Goal: Communication & Community: Ask a question

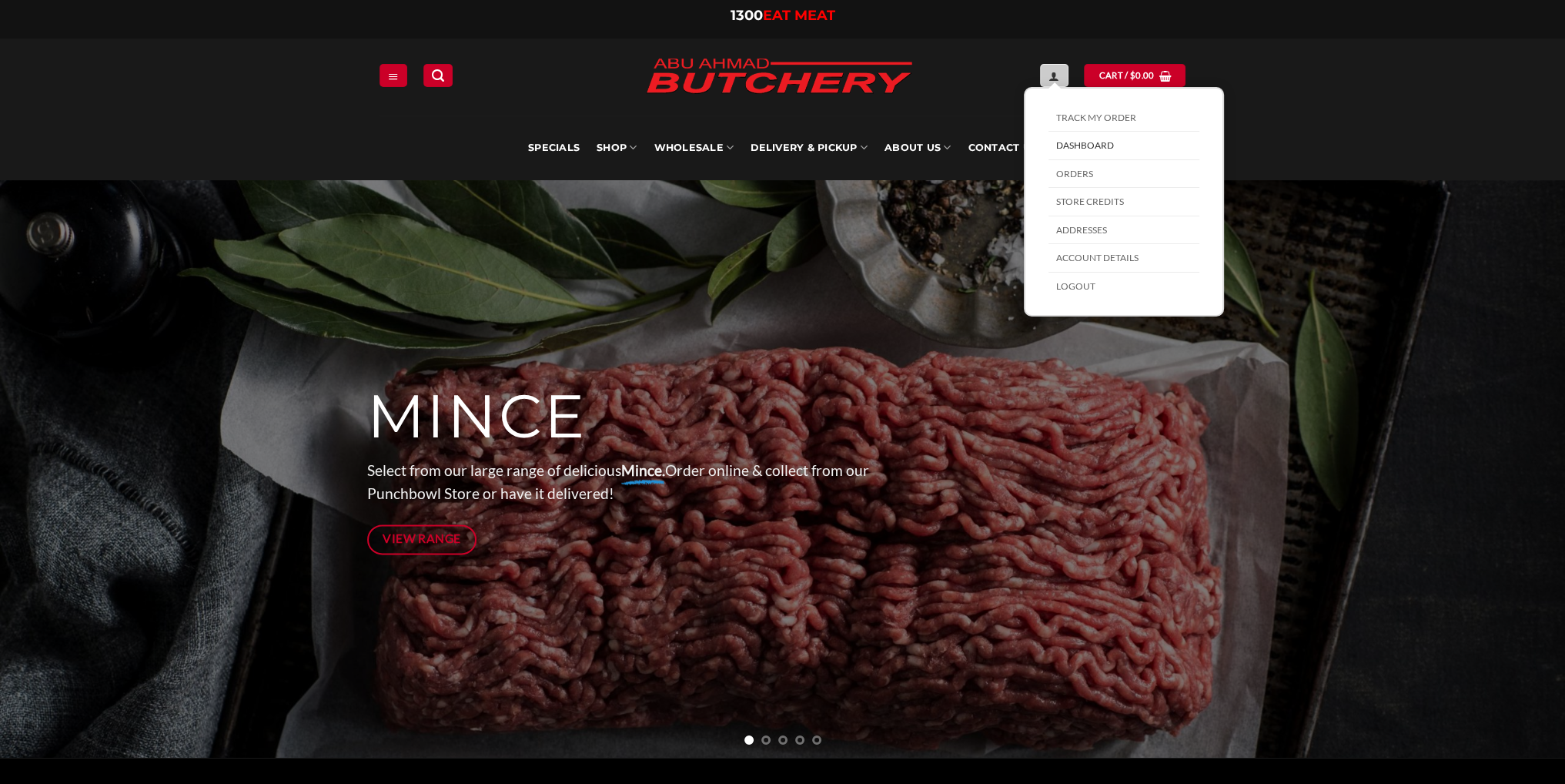
click at [1057, 70] on icon "My account" at bounding box center [1054, 76] width 11 height 12
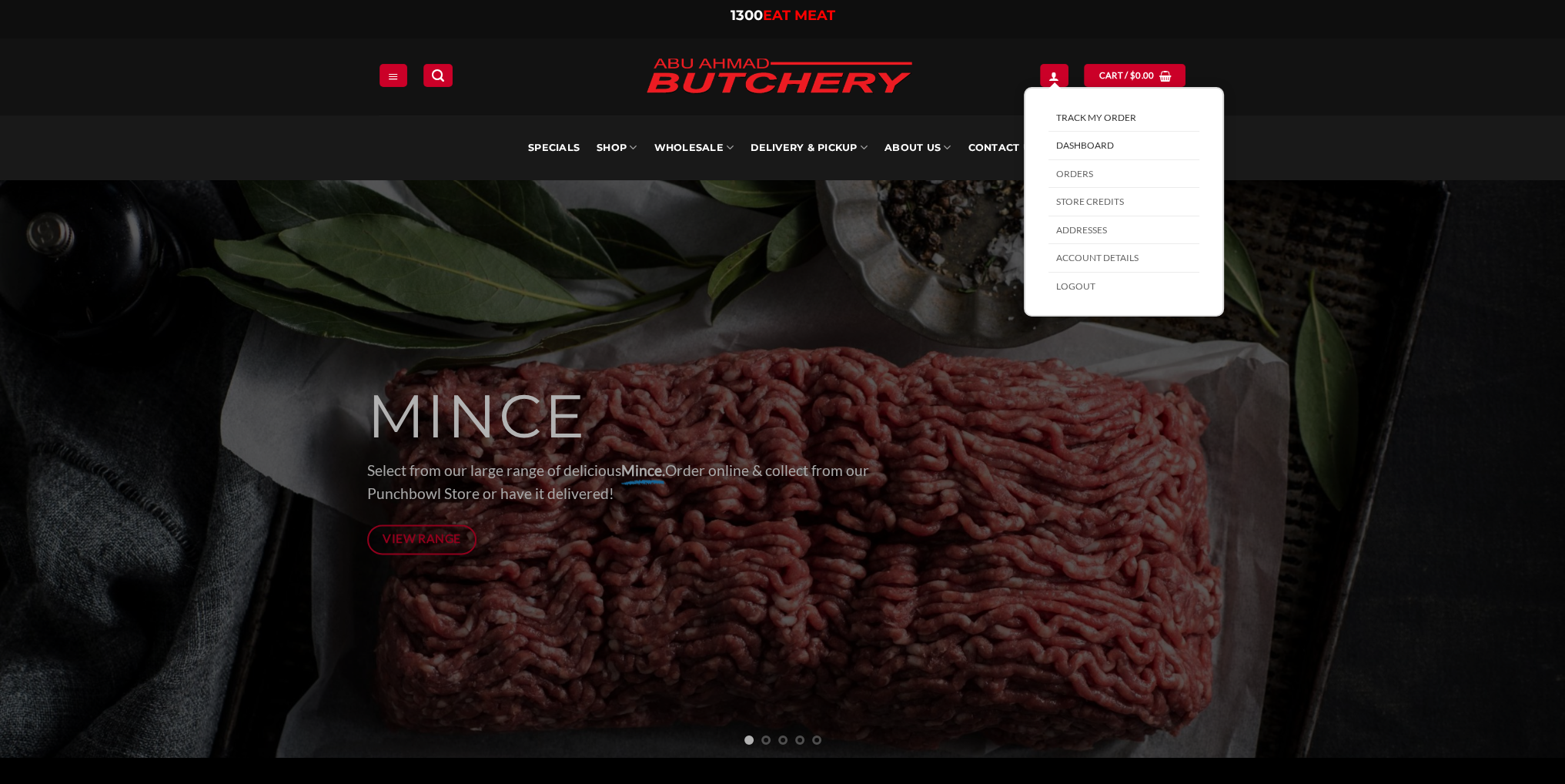
click at [1085, 118] on link "Track My Order" at bounding box center [1124, 118] width 151 height 29
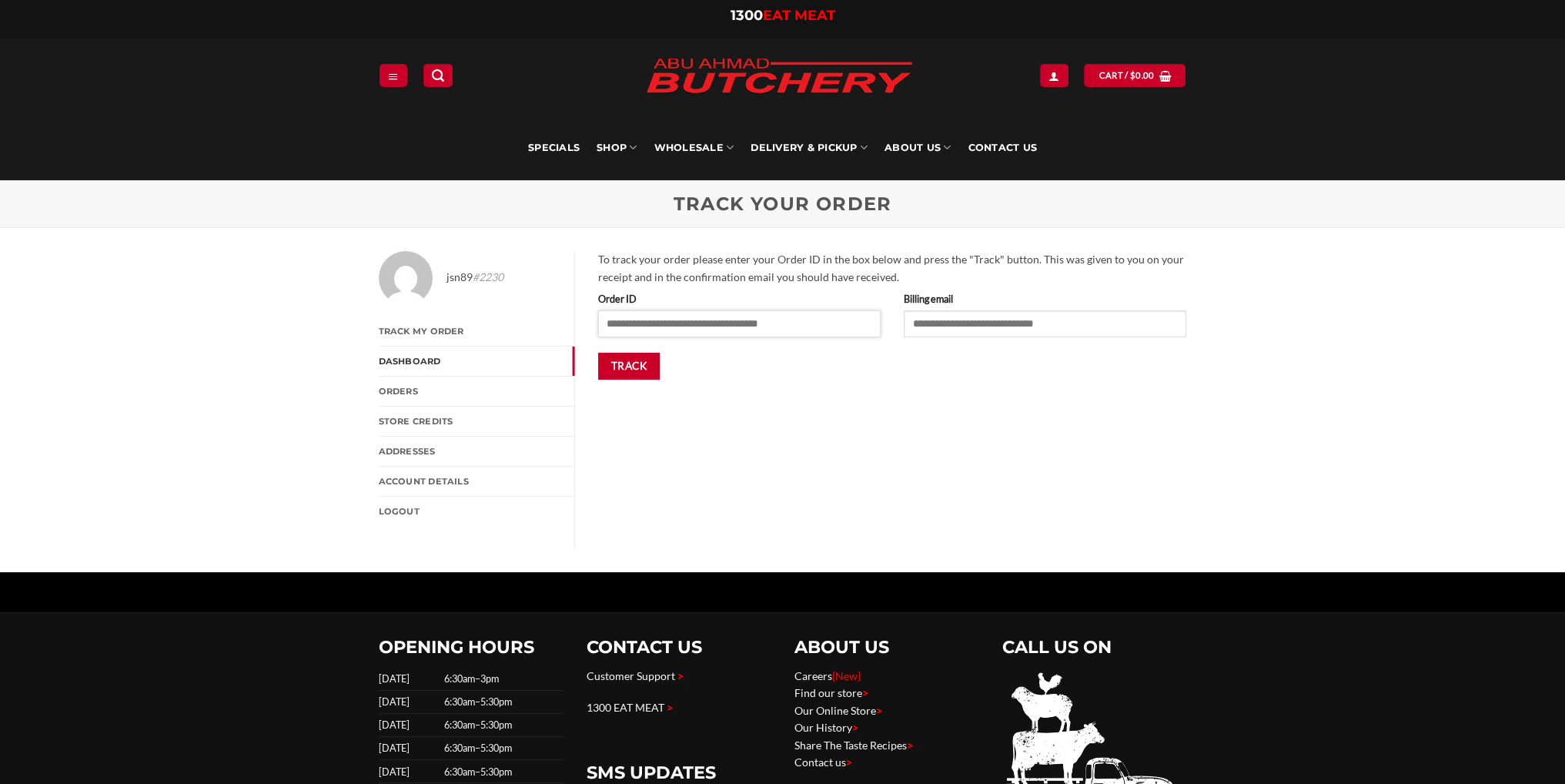
click at [705, 323] on input "Order ID" at bounding box center [739, 324] width 283 height 26
click at [969, 330] on input "Billing email" at bounding box center [1045, 324] width 283 height 26
type input "**********"
click at [598, 353] on button "Track" at bounding box center [629, 366] width 62 height 27
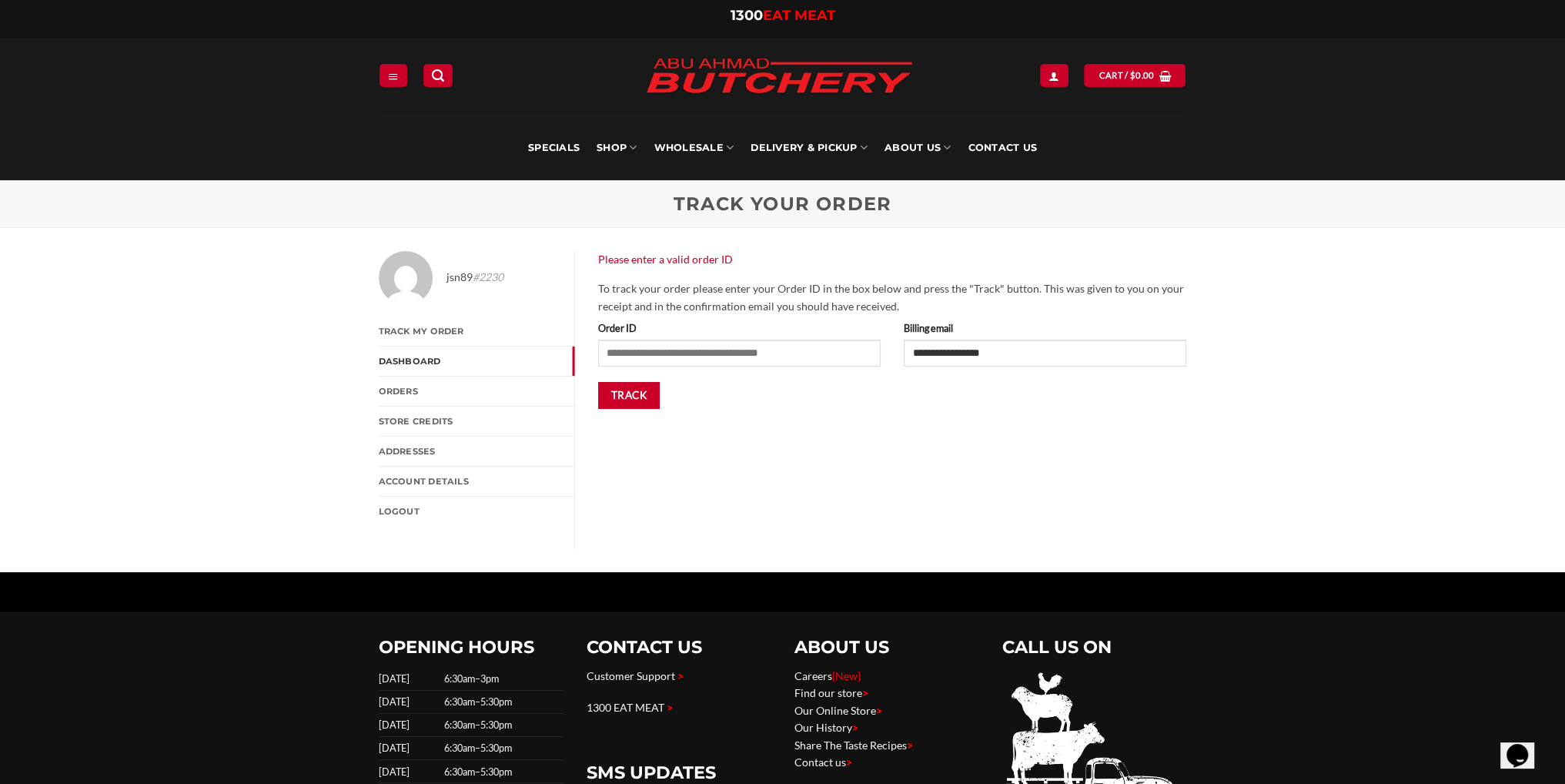
click at [737, 272] on ul "Please enter a valid order ID" at bounding box center [892, 265] width 589 height 30
click at [754, 350] on input "Order ID" at bounding box center [739, 353] width 283 height 26
type input "*****"
click at [636, 389] on button "Track" at bounding box center [629, 395] width 62 height 27
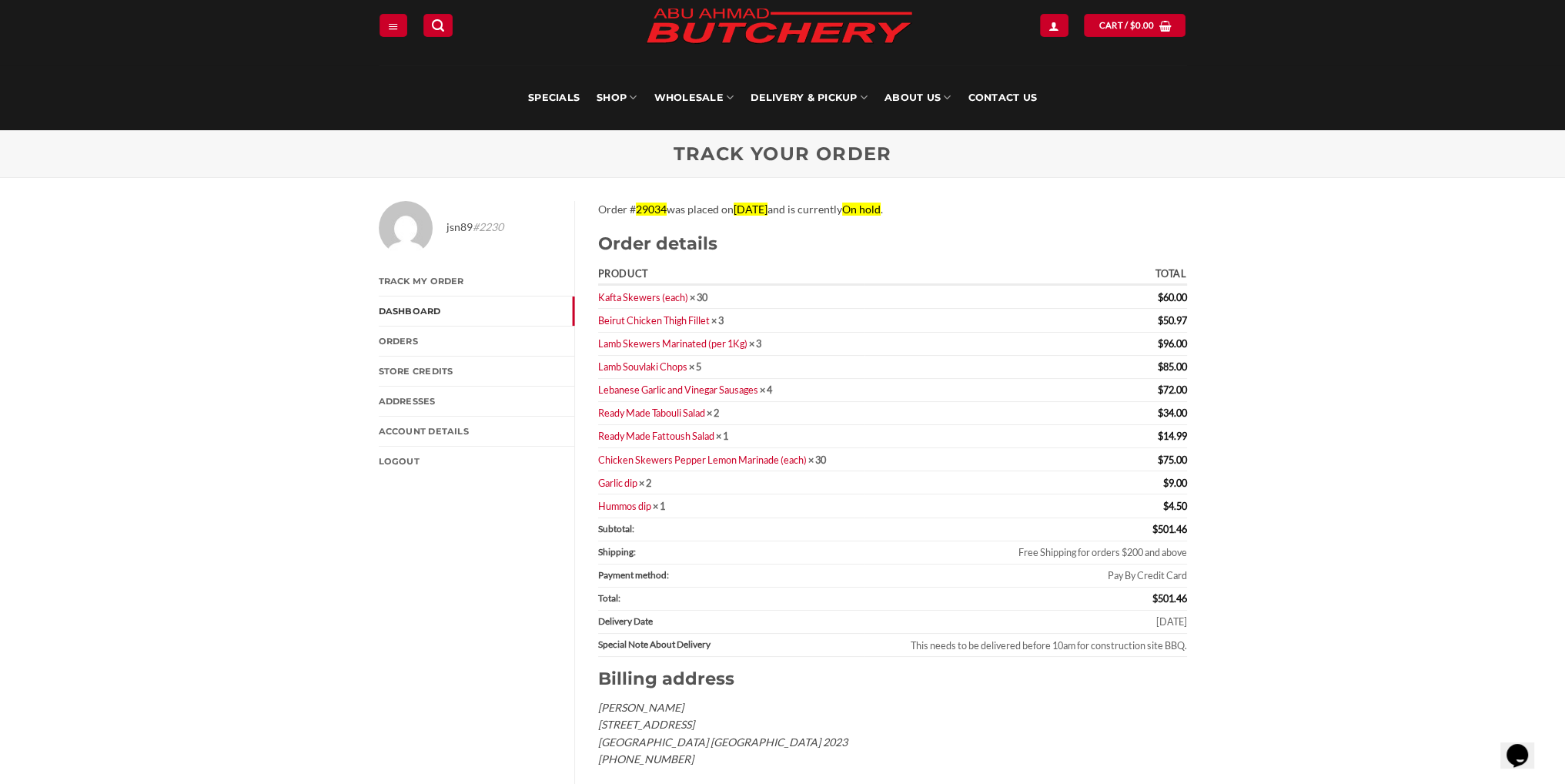
scroll to position [77, 0]
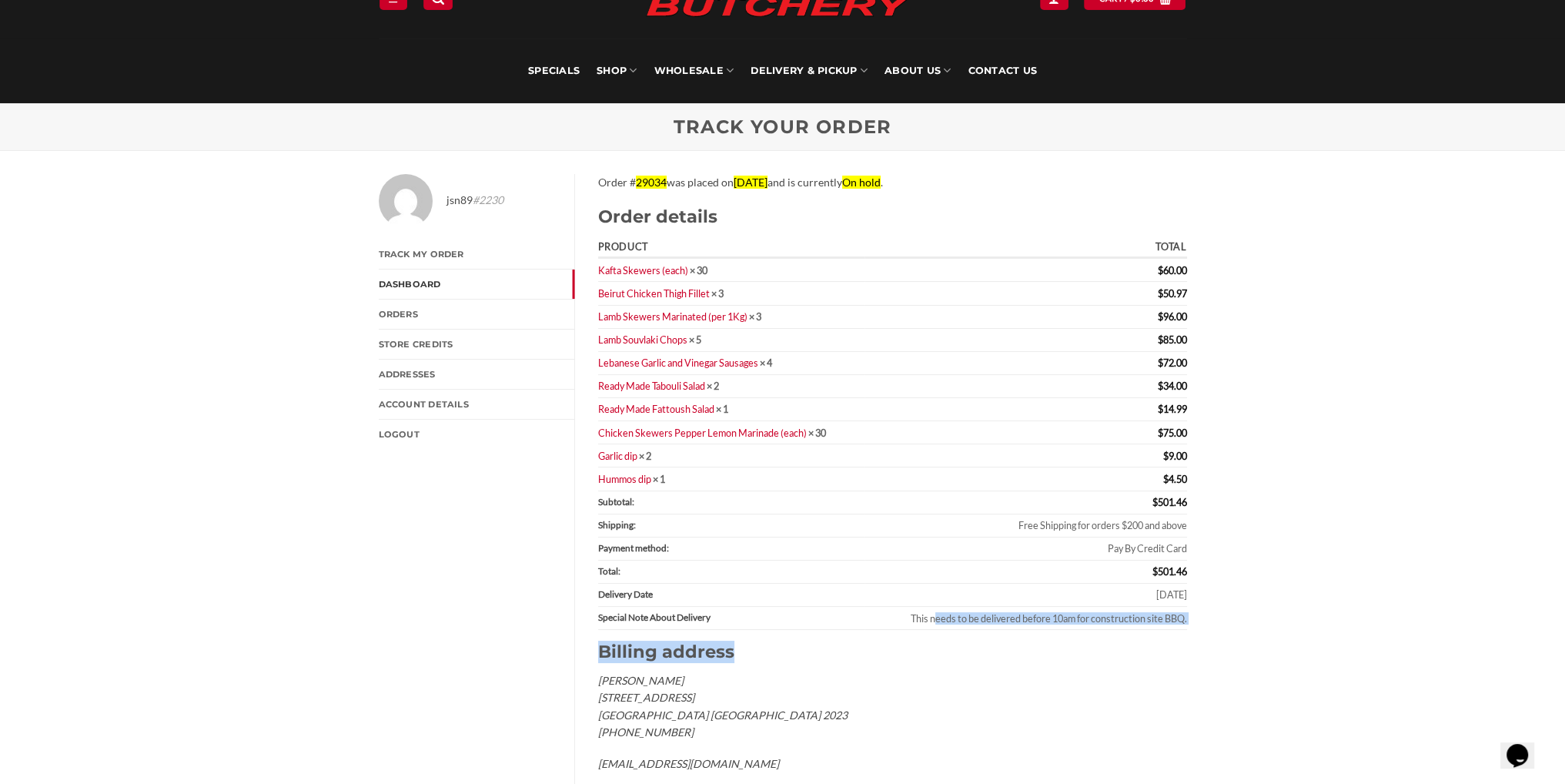
drag, startPoint x: 943, startPoint y: 618, endPoint x: 1178, endPoint y: 635, distance: 235.6
click at [1155, 633] on div "Order # 29034 was placed on September 25, 2025 and is currently On hold . Order…" at bounding box center [892, 473] width 589 height 599
click at [1208, 635] on div "jsn89 #2230 Track My Order Dashboard Orders Store Credits Addresses Account det…" at bounding box center [782, 492] width 1565 height 682
click at [1171, 610] on td "This needs to be delivered before 10am for construction site BBQ." at bounding box center [1026, 618] width 322 height 23
drag, startPoint x: 1074, startPoint y: 596, endPoint x: 1197, endPoint y: 607, distance: 123.5
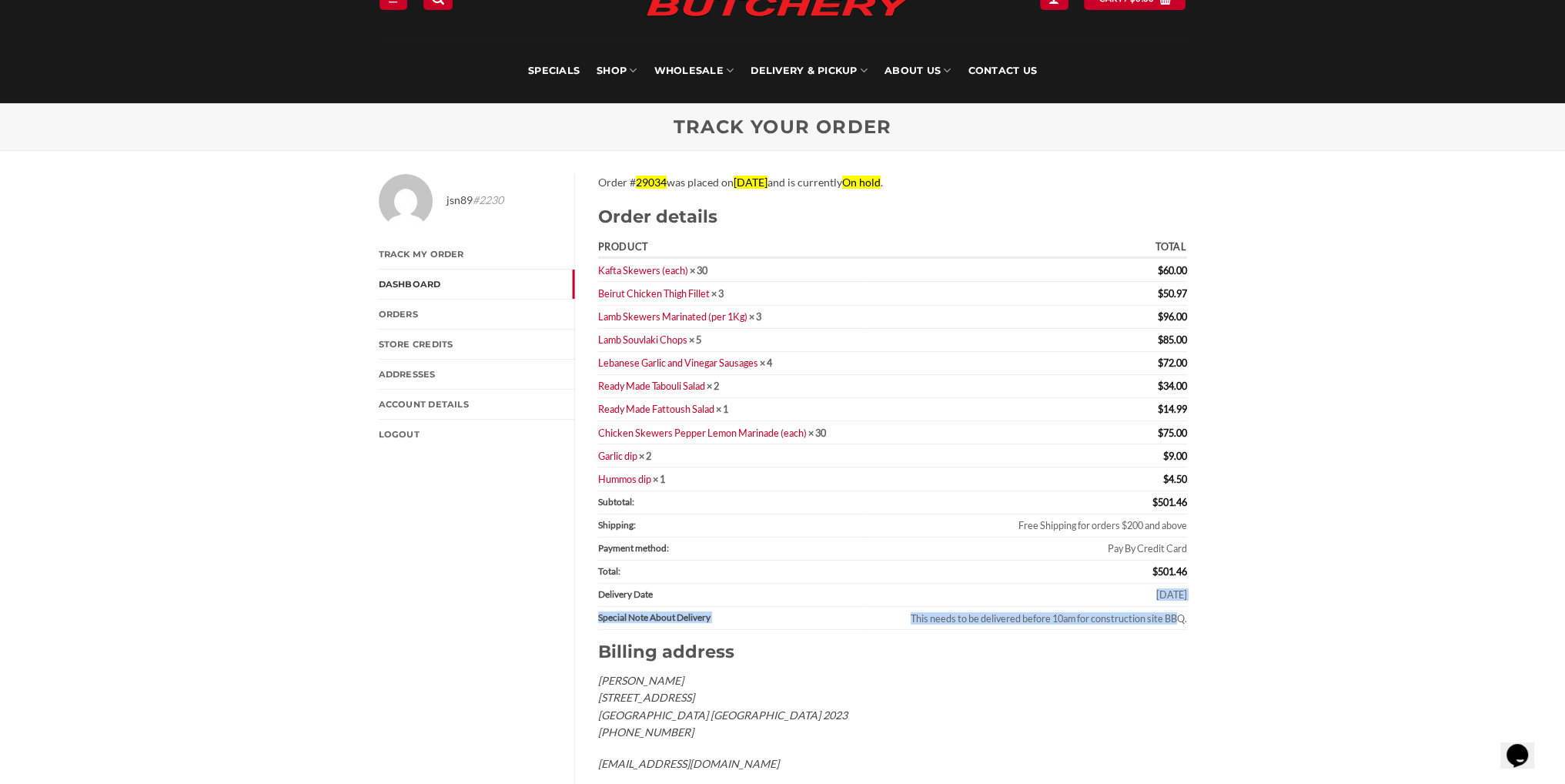
click at [1197, 607] on div "Order # 29034 was placed on September 25, 2025 and is currently On hold . Order…" at bounding box center [887, 491] width 624 height 636
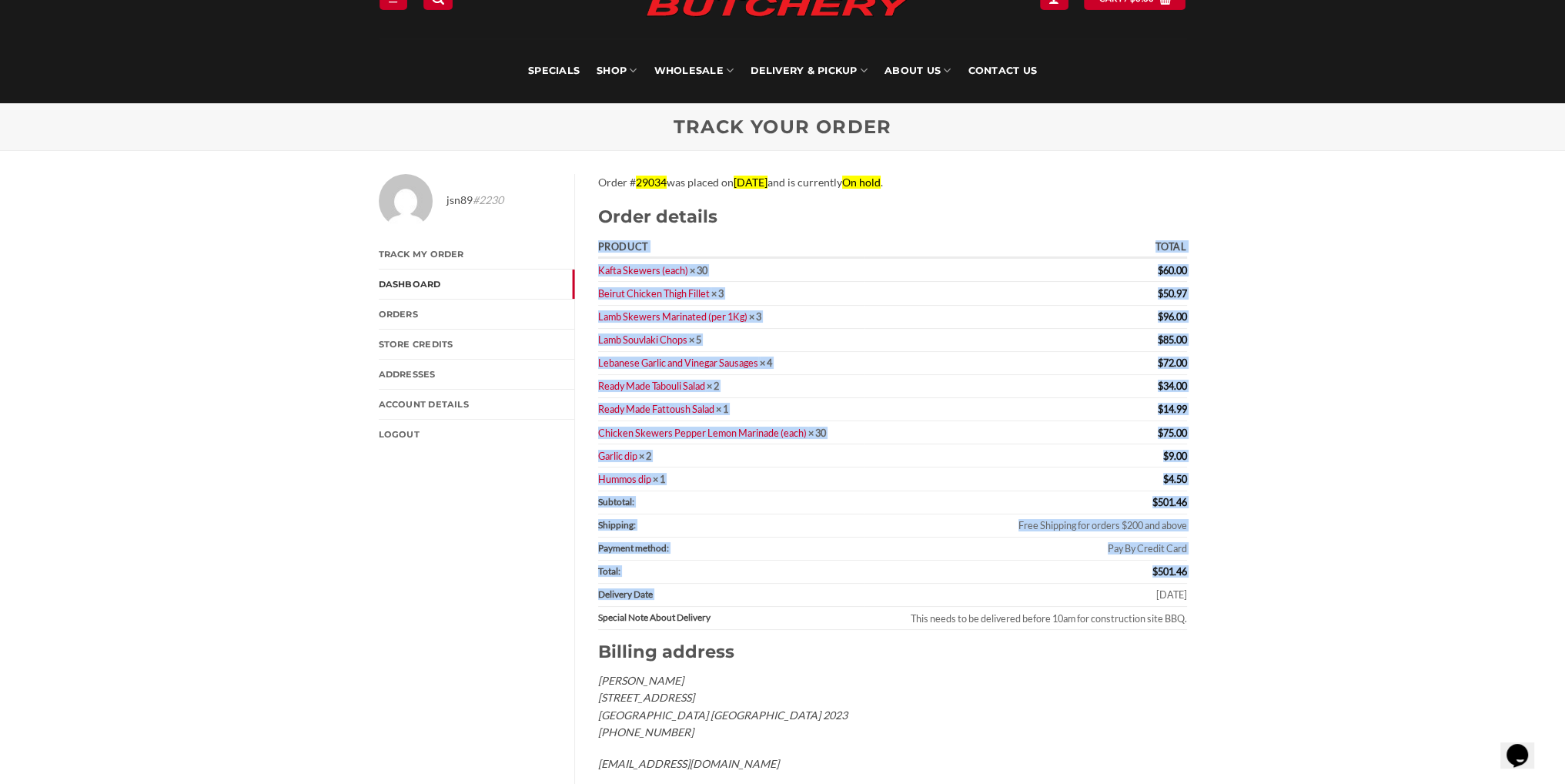
click at [1196, 607] on div "Order # 29034 was placed on September 25, 2025 and is currently On hold . Order…" at bounding box center [887, 491] width 624 height 636
click at [1162, 598] on td "Friday 26-09-2025" at bounding box center [1026, 596] width 322 height 23
click at [1225, 592] on div "jsn89 #2230 Track My Order Dashboard Orders Store Credits Addresses Account det…" at bounding box center [782, 492] width 1565 height 682
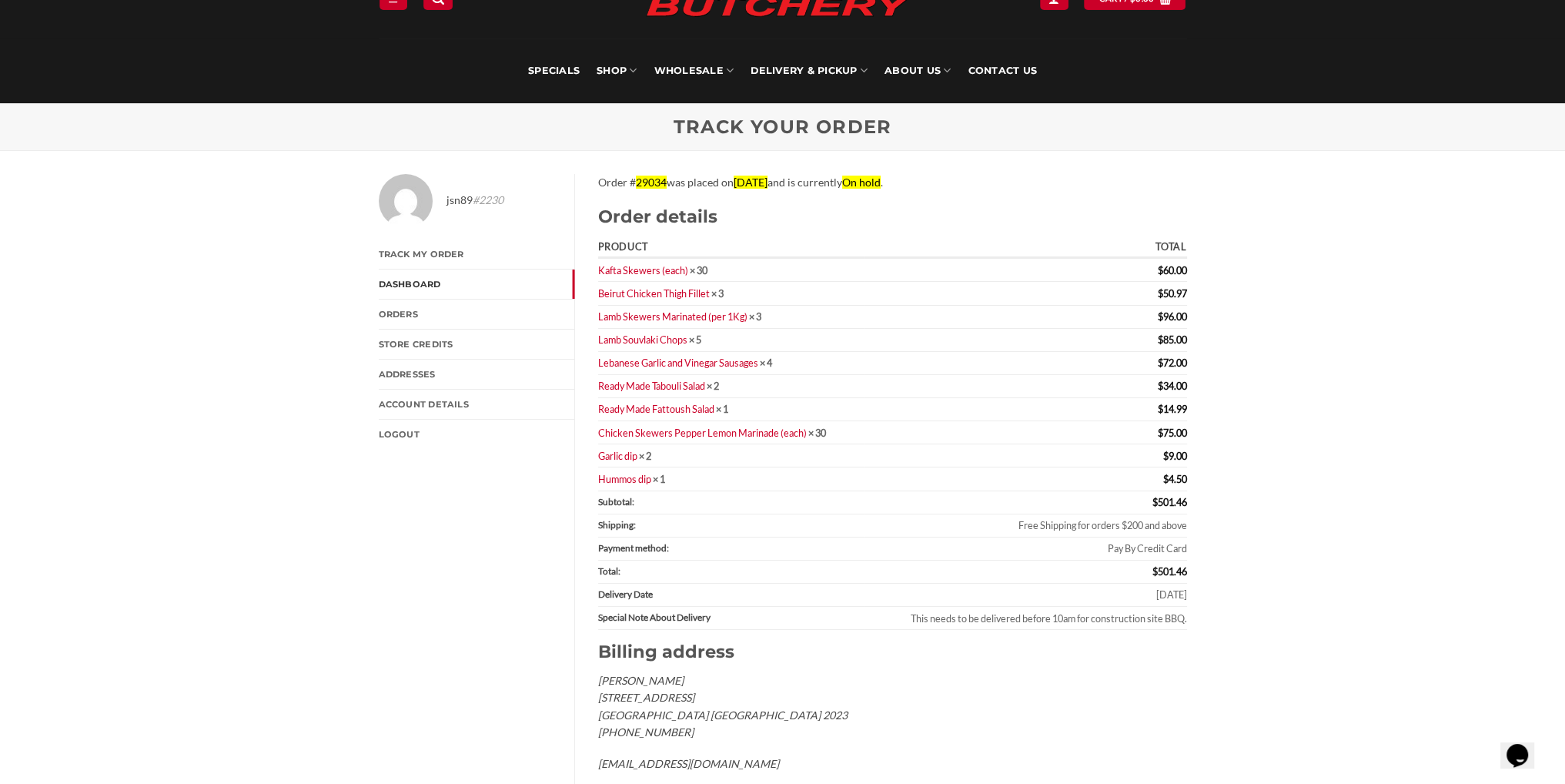
drag, startPoint x: 1144, startPoint y: 593, endPoint x: 1154, endPoint y: 599, distance: 11.7
click at [1145, 595] on td "Friday 26-09-2025" at bounding box center [1026, 596] width 322 height 23
click at [1193, 617] on div "Order # 29034 was placed on September 25, 2025 and is currently On hold . Order…" at bounding box center [887, 491] width 624 height 636
drag, startPoint x: 1120, startPoint y: 514, endPoint x: 1169, endPoint y: 574, distance: 77.5
click at [1169, 574] on tfoot "Subtotal: $ 501.46 Shipping: Free Shipping for orders $200 and above Payment me…" at bounding box center [892, 561] width 589 height 139
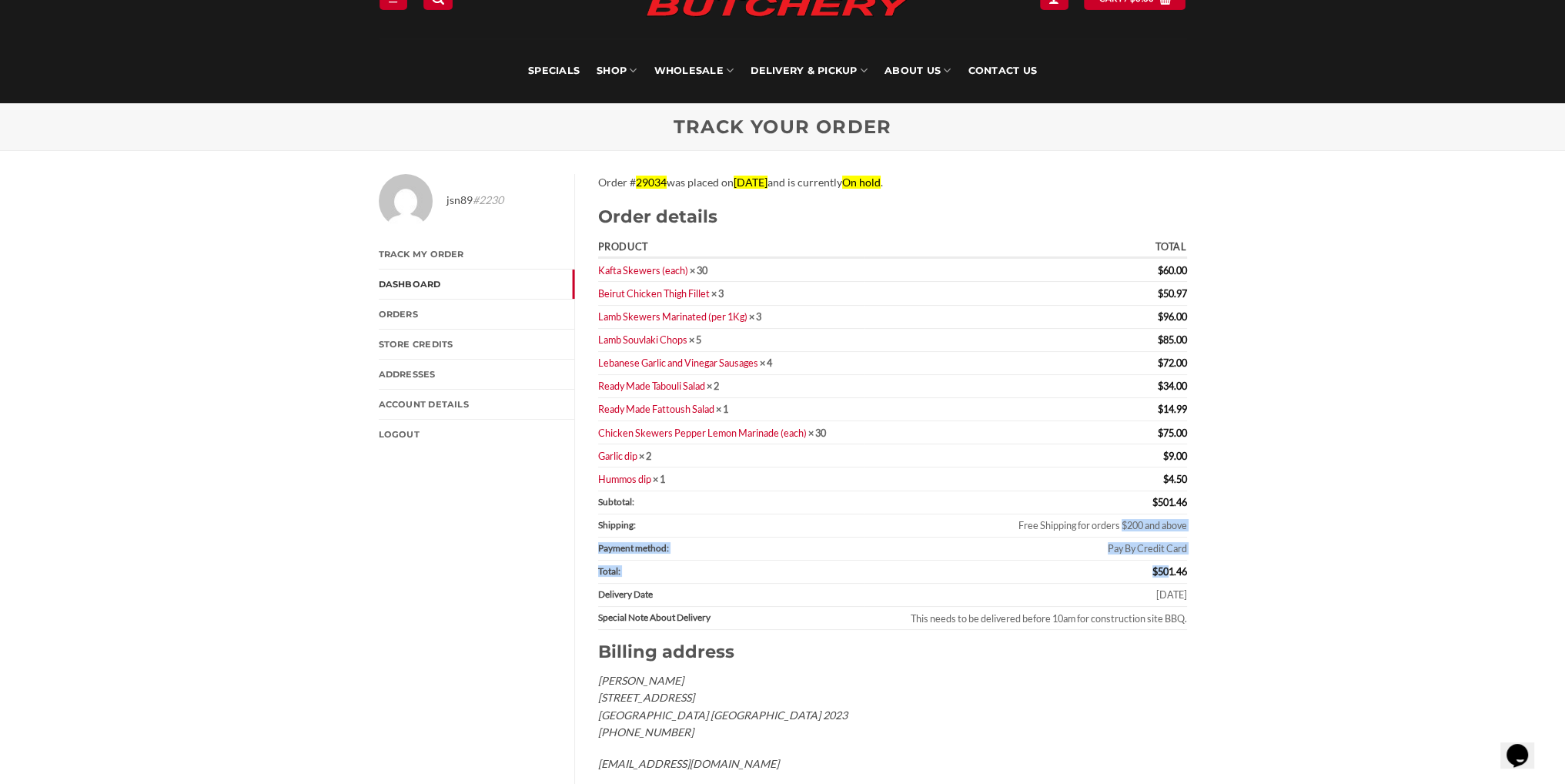
click at [1170, 581] on tfoot "Subtotal: $ 501.46 Shipping: Free Shipping for orders $200 and above Payment me…" at bounding box center [892, 561] width 589 height 139
click at [1211, 627] on div "jsn89 #2230 Track My Order Dashboard Orders Store Credits Addresses Account det…" at bounding box center [782, 492] width 1565 height 682
click at [1131, 600] on td "Friday 26-09-2025" at bounding box center [1026, 596] width 322 height 23
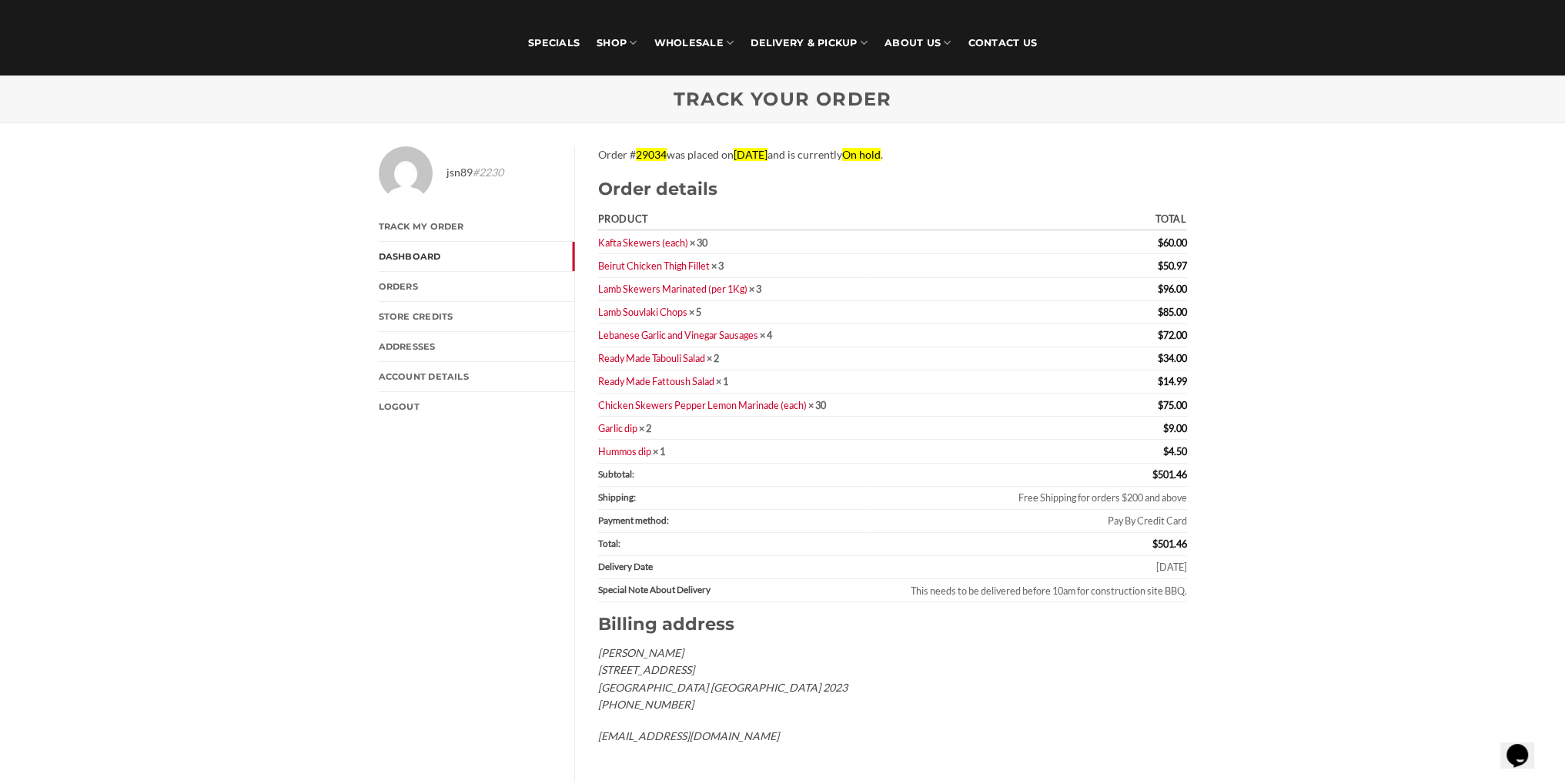
scroll to position [154, 0]
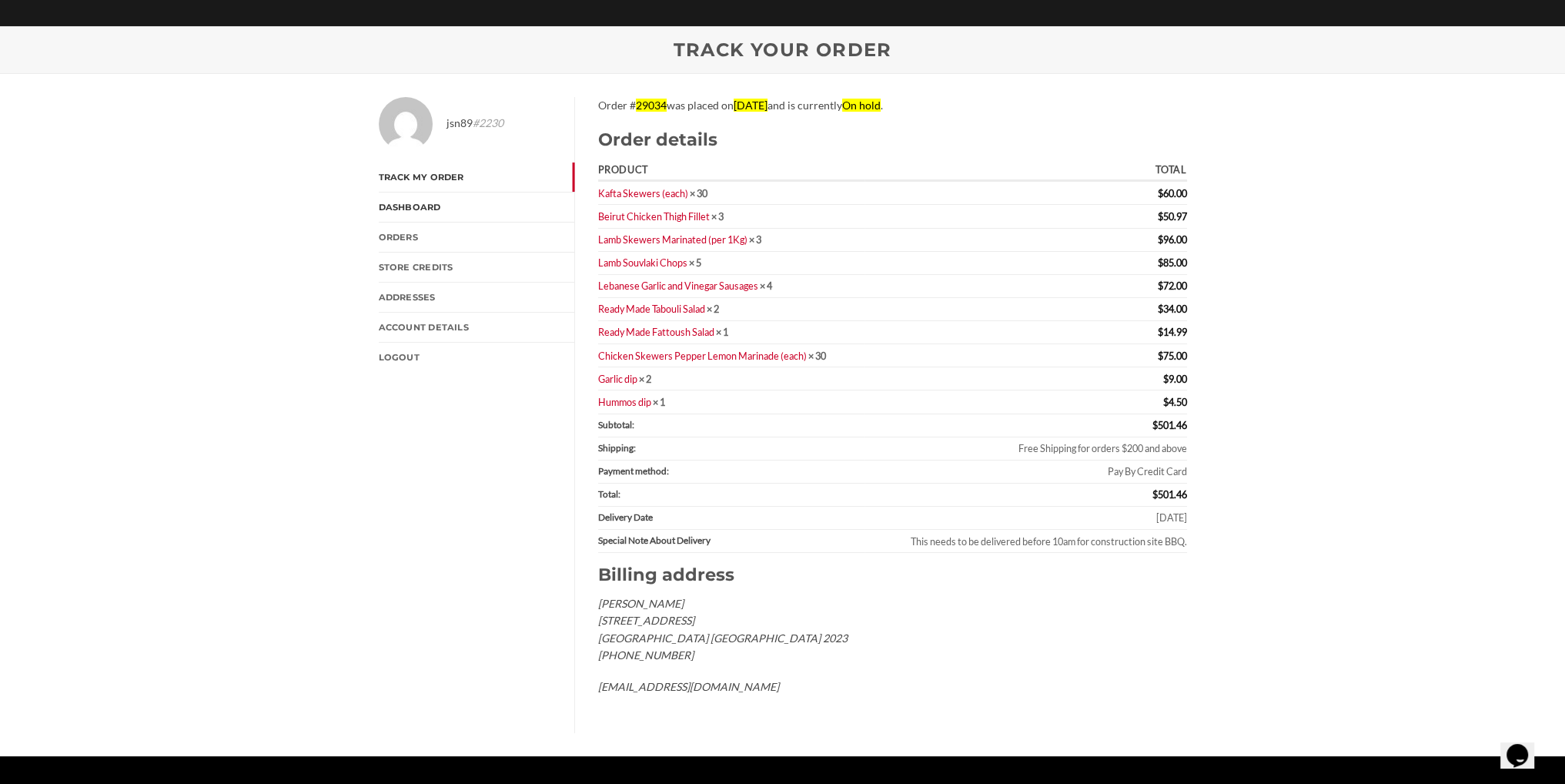
click at [429, 180] on link "Track My Order" at bounding box center [477, 178] width 195 height 30
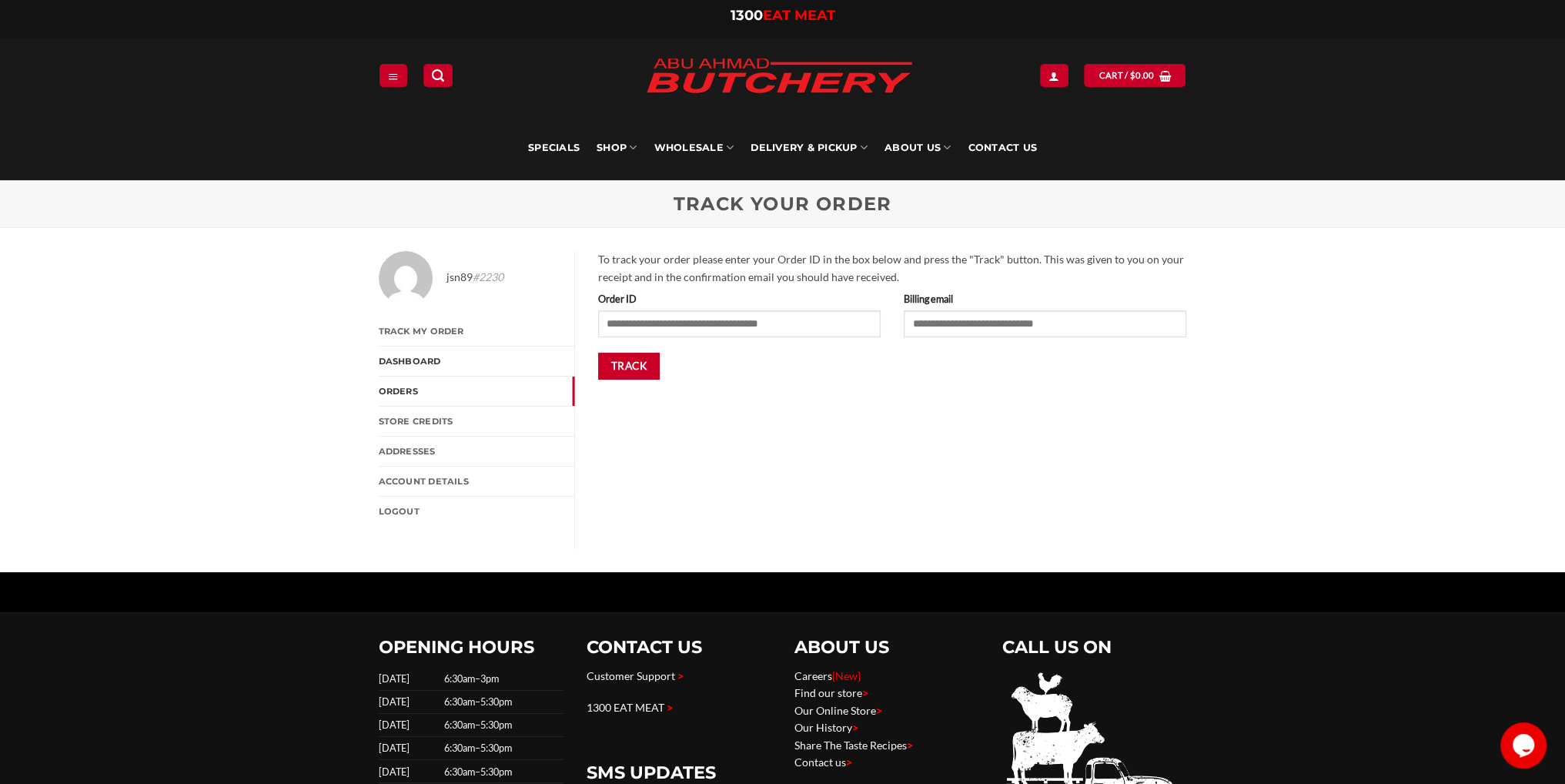
click at [391, 394] on link "Orders" at bounding box center [477, 392] width 195 height 30
click at [389, 388] on link "Orders" at bounding box center [477, 392] width 195 height 30
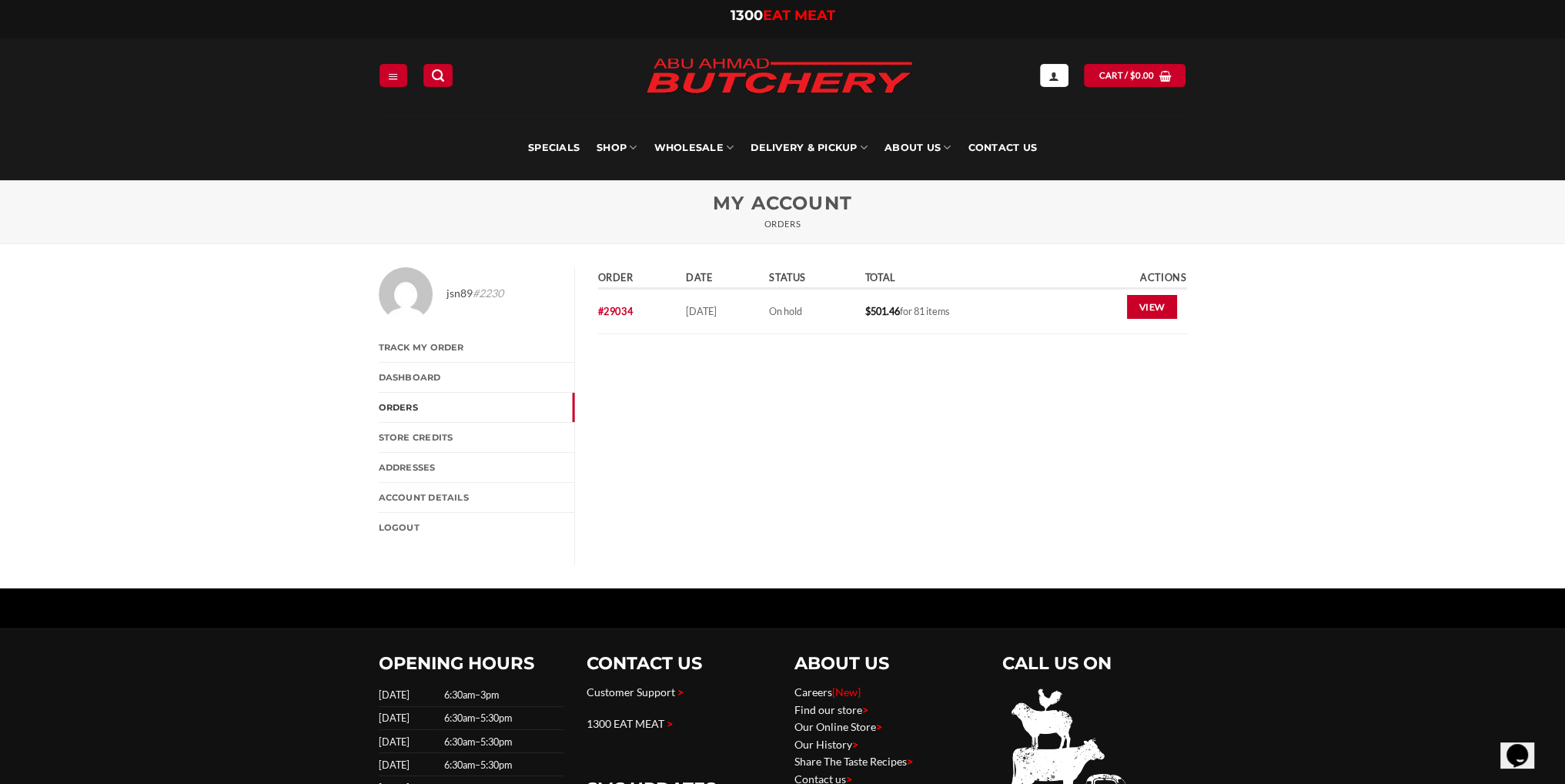
click at [975, 311] on td "$ 501.46 for 81 items" at bounding box center [957, 311] width 194 height 44
click at [1149, 304] on link "View" at bounding box center [1152, 308] width 50 height 25
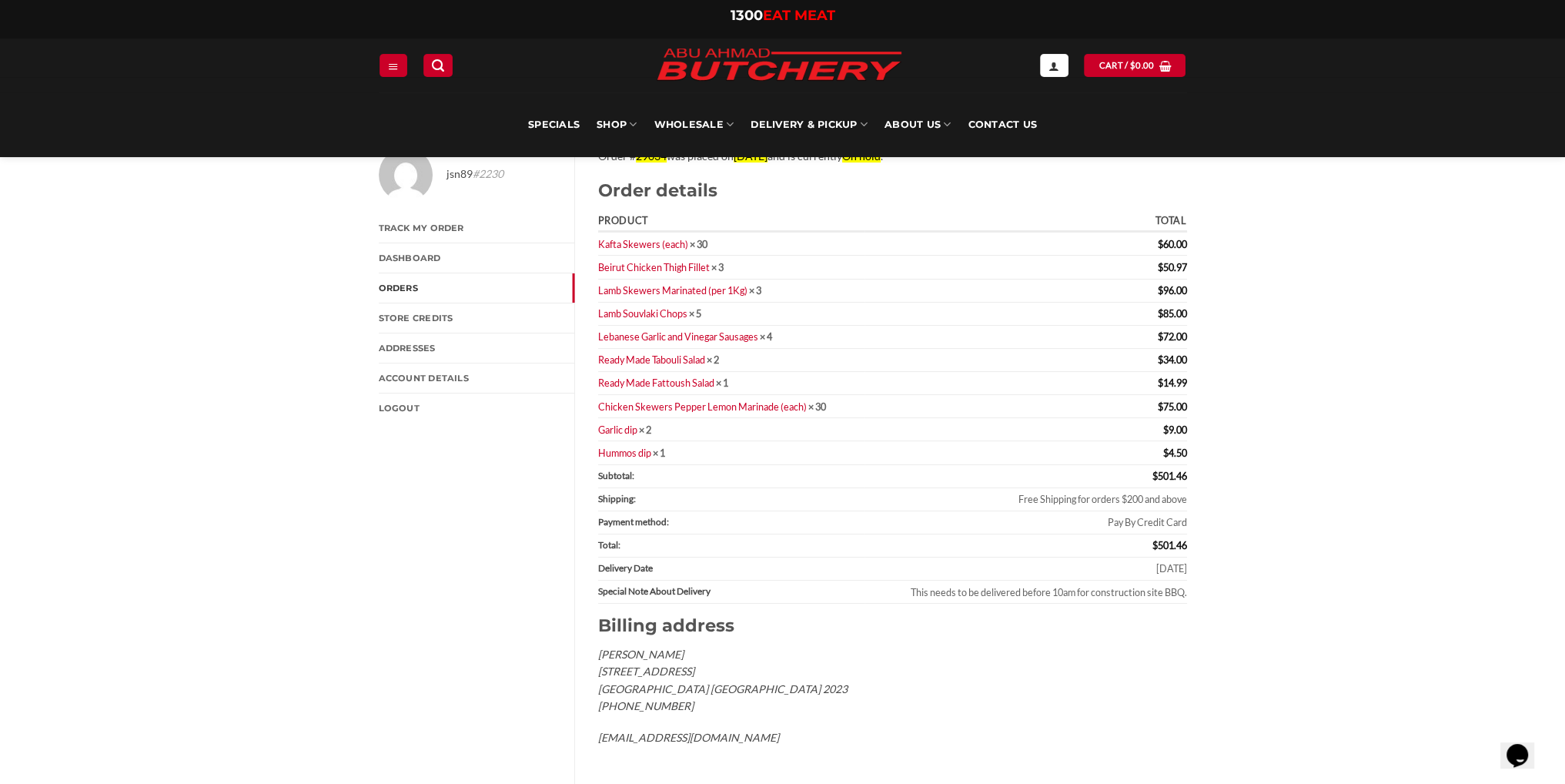
scroll to position [77, 0]
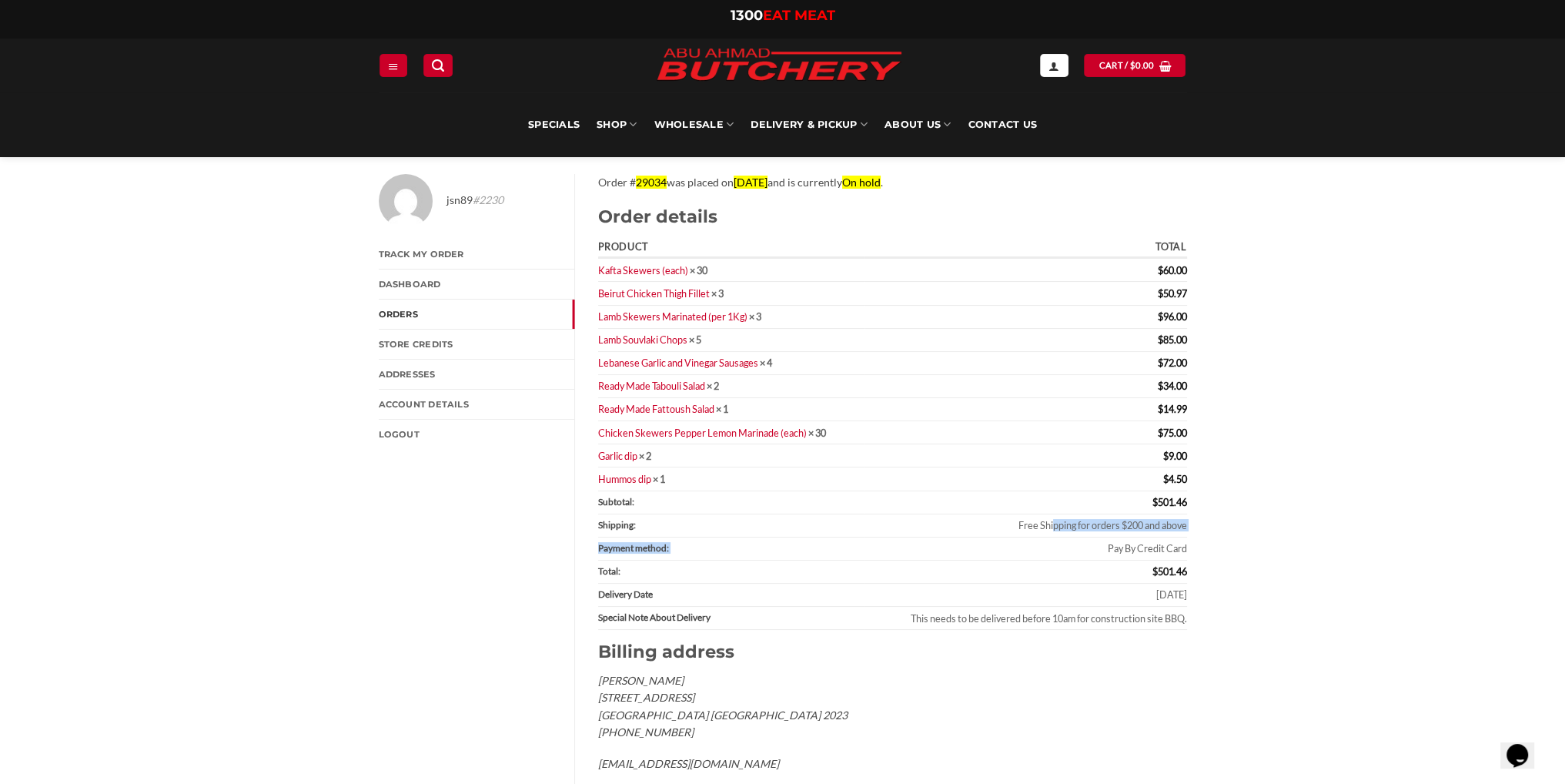
drag, startPoint x: 1060, startPoint y: 537, endPoint x: 1163, endPoint y: 557, distance: 104.9
click at [1103, 546] on tfoot "Subtotal: $ 501.46 Shipping: Free Shipping for orders $200 and above Payment me…" at bounding box center [892, 561] width 589 height 139
click at [1173, 557] on td "Pay By Credit Card" at bounding box center [1026, 549] width 322 height 23
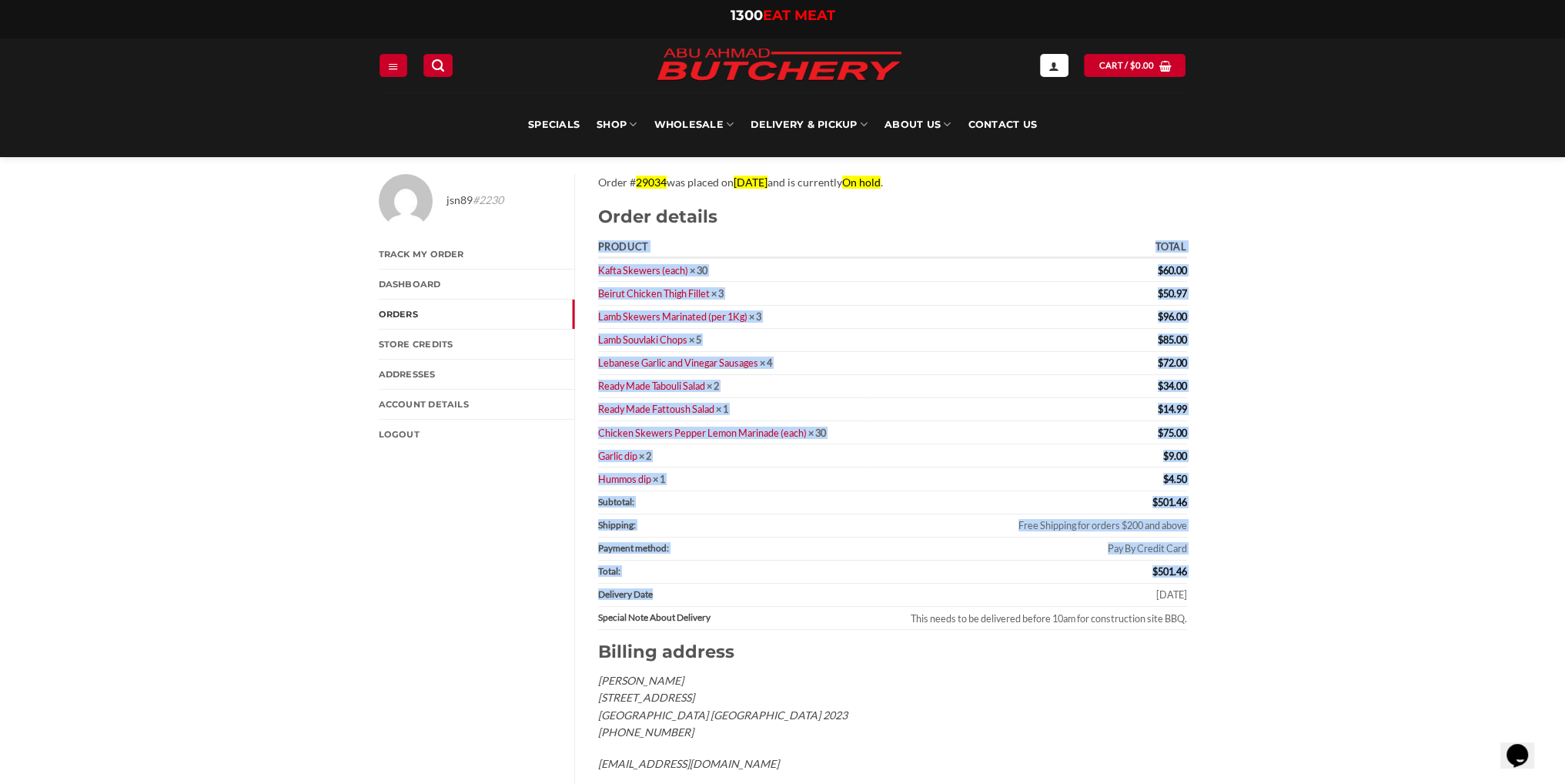
drag, startPoint x: 736, startPoint y: 589, endPoint x: 1287, endPoint y: 593, distance: 551.0
click at [1292, 593] on div "jsn89 #2230 Track My Order Dashboard Orders Store Credits Addresses Account det…" at bounding box center [782, 492] width 1565 height 682
click at [1221, 595] on div "jsn89 #2230 Track My Order Dashboard Orders Store Credits Addresses Account det…" at bounding box center [782, 492] width 1565 height 682
click at [1163, 591] on td "[DATE]" at bounding box center [1026, 596] width 322 height 23
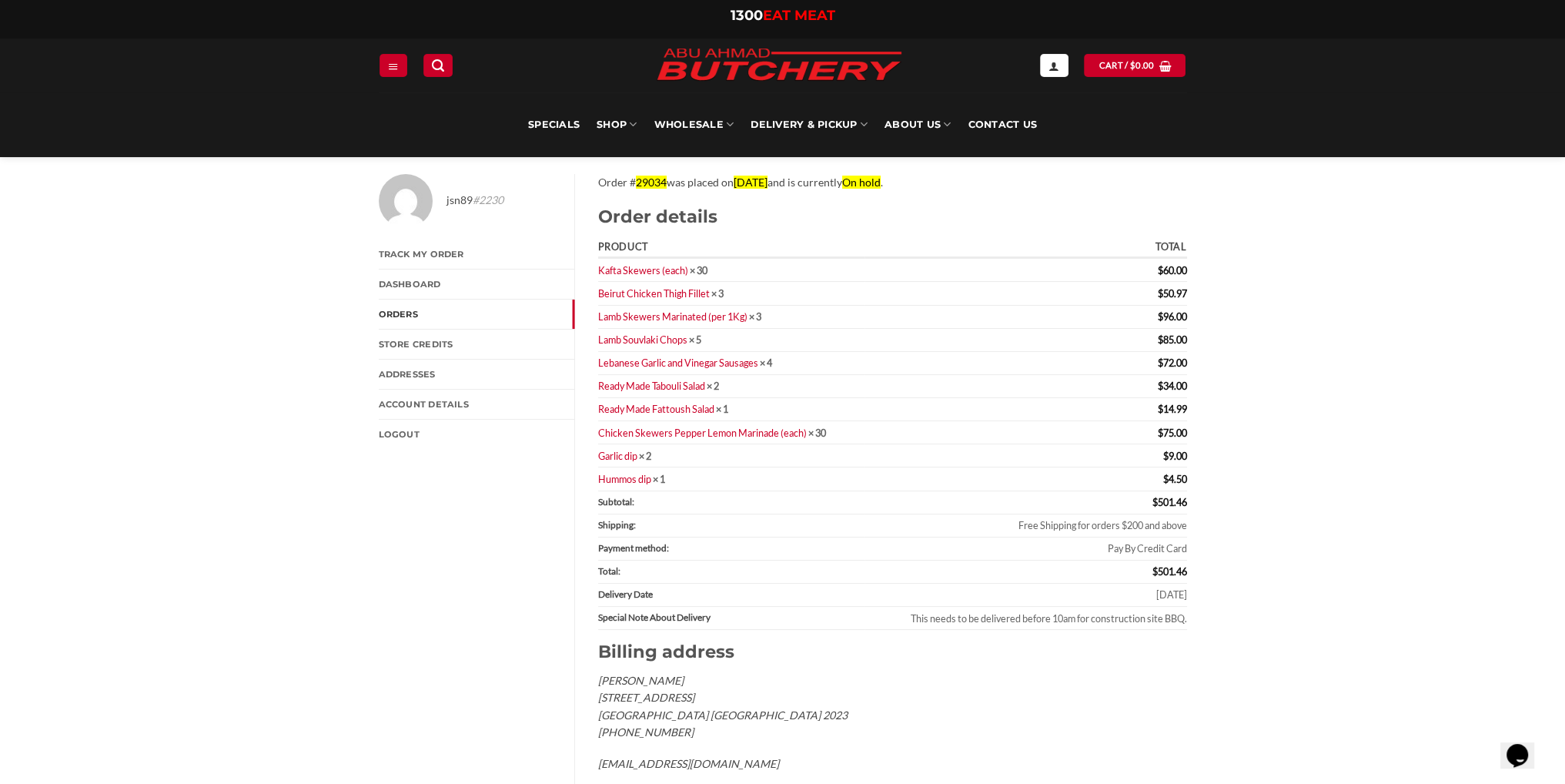
click at [1296, 592] on div "jsn89 #2230 Track My Order Dashboard Orders Store Credits Addresses Account det…" at bounding box center [782, 492] width 1565 height 682
click at [815, 127] on link "Delivery & Pickup" at bounding box center [809, 125] width 117 height 65
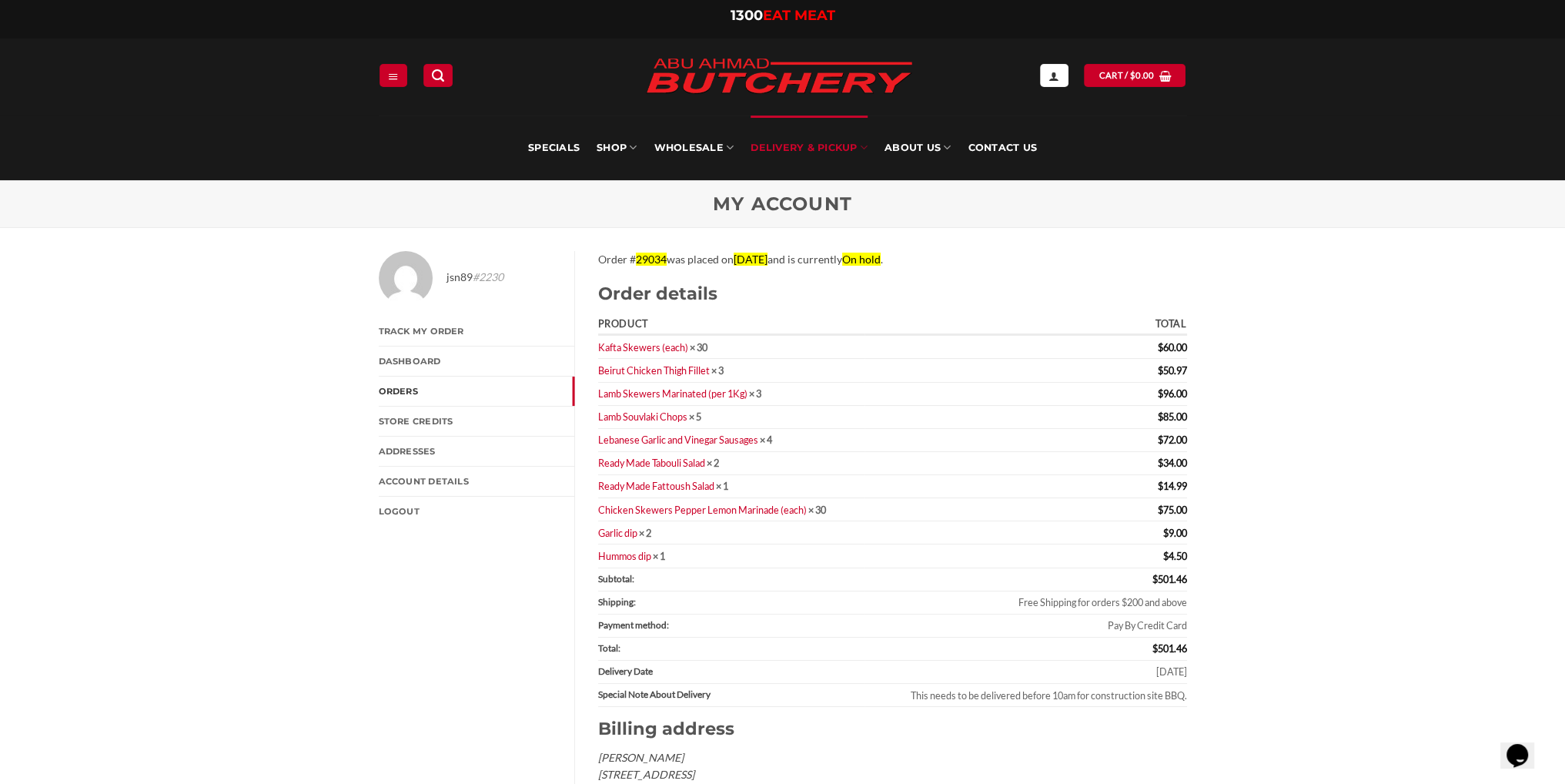
click at [807, 149] on link "Delivery & Pickup" at bounding box center [809, 147] width 117 height 65
click at [835, 233] on link "Delivery Options" at bounding box center [839, 240] width 151 height 29
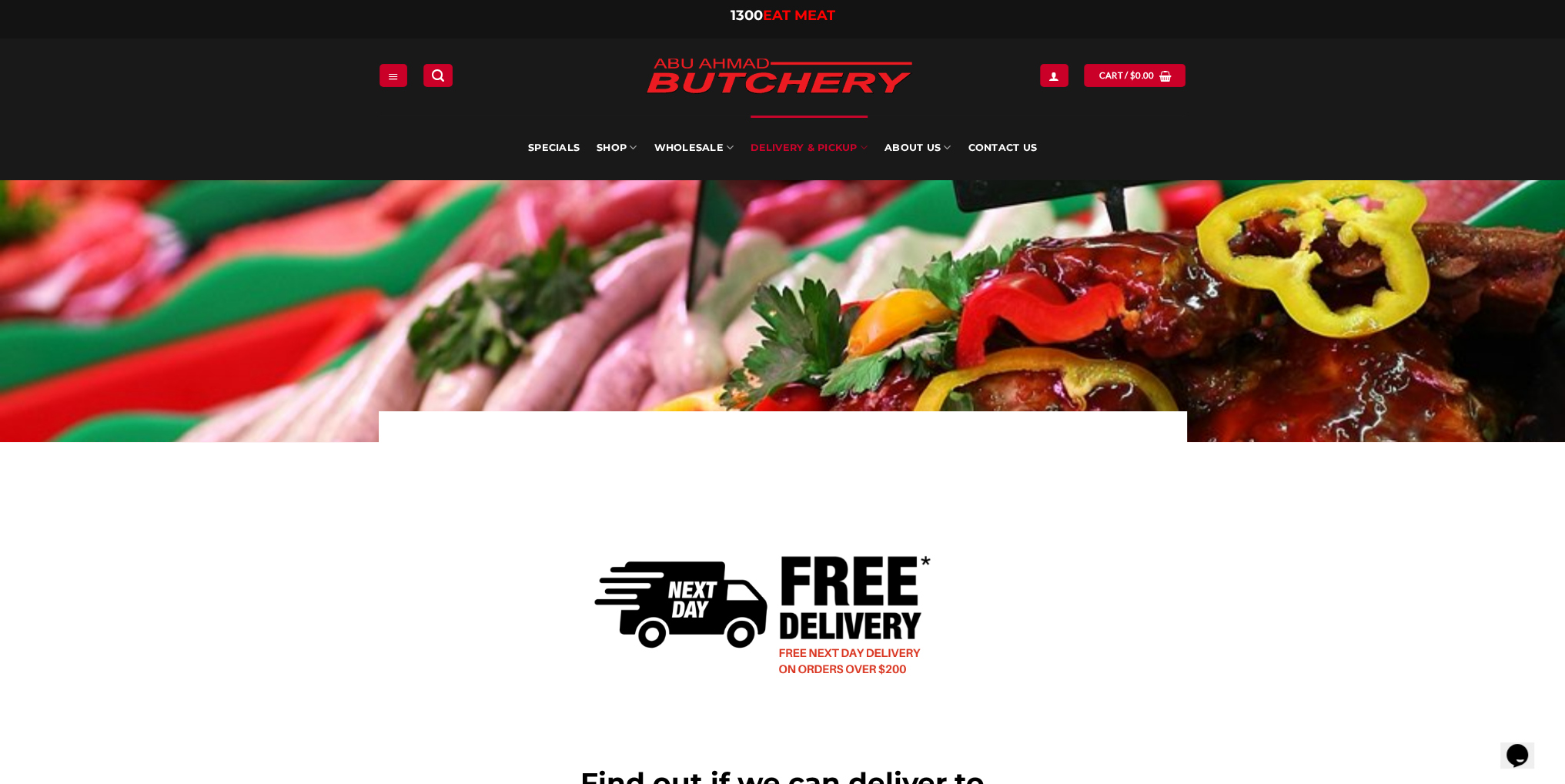
click at [935, 575] on img at bounding box center [782, 609] width 462 height 289
click at [995, 149] on link "Contact Us" at bounding box center [1002, 147] width 69 height 65
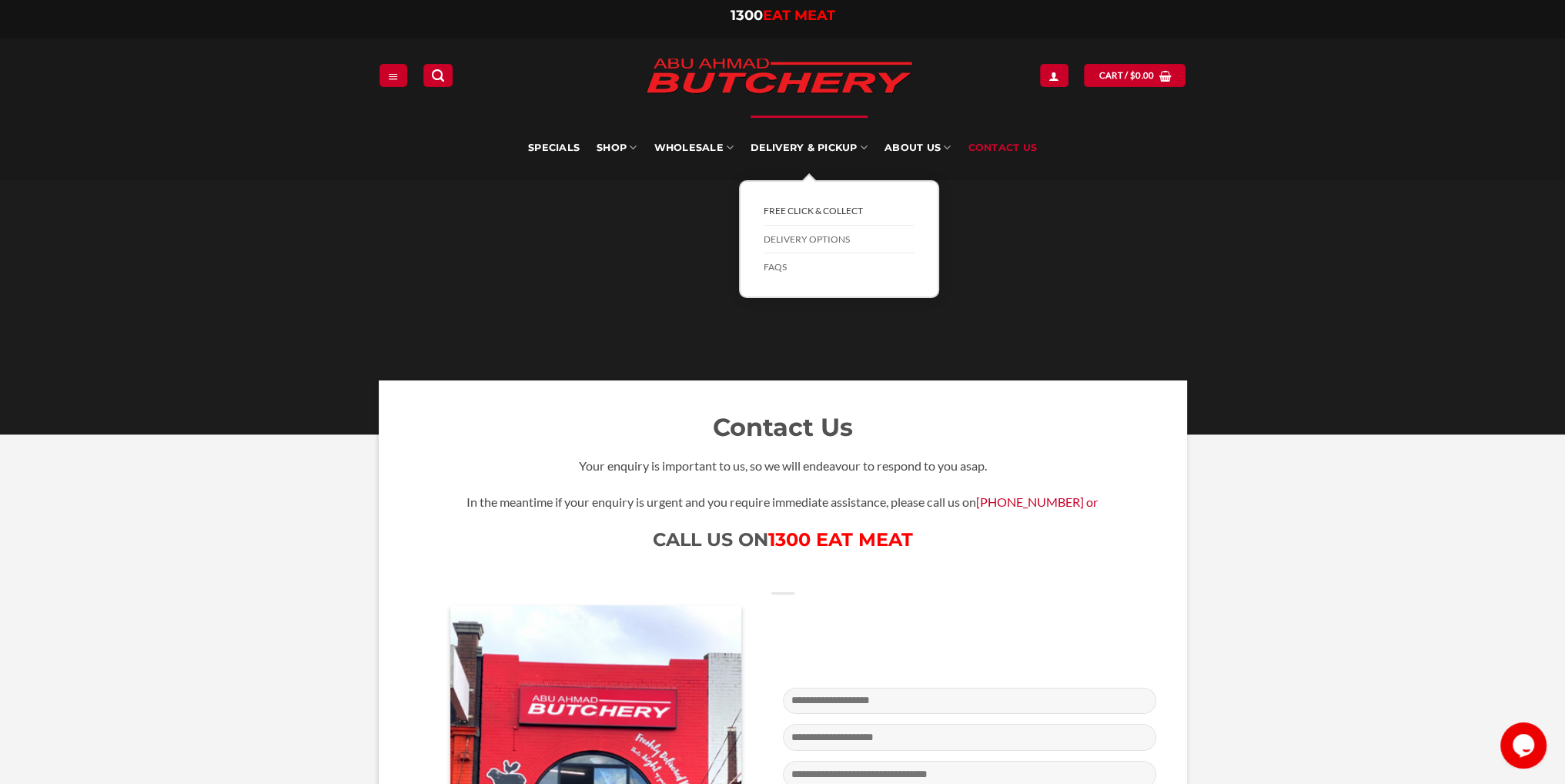
click at [825, 206] on link "FREE Click & Collect" at bounding box center [839, 211] width 151 height 29
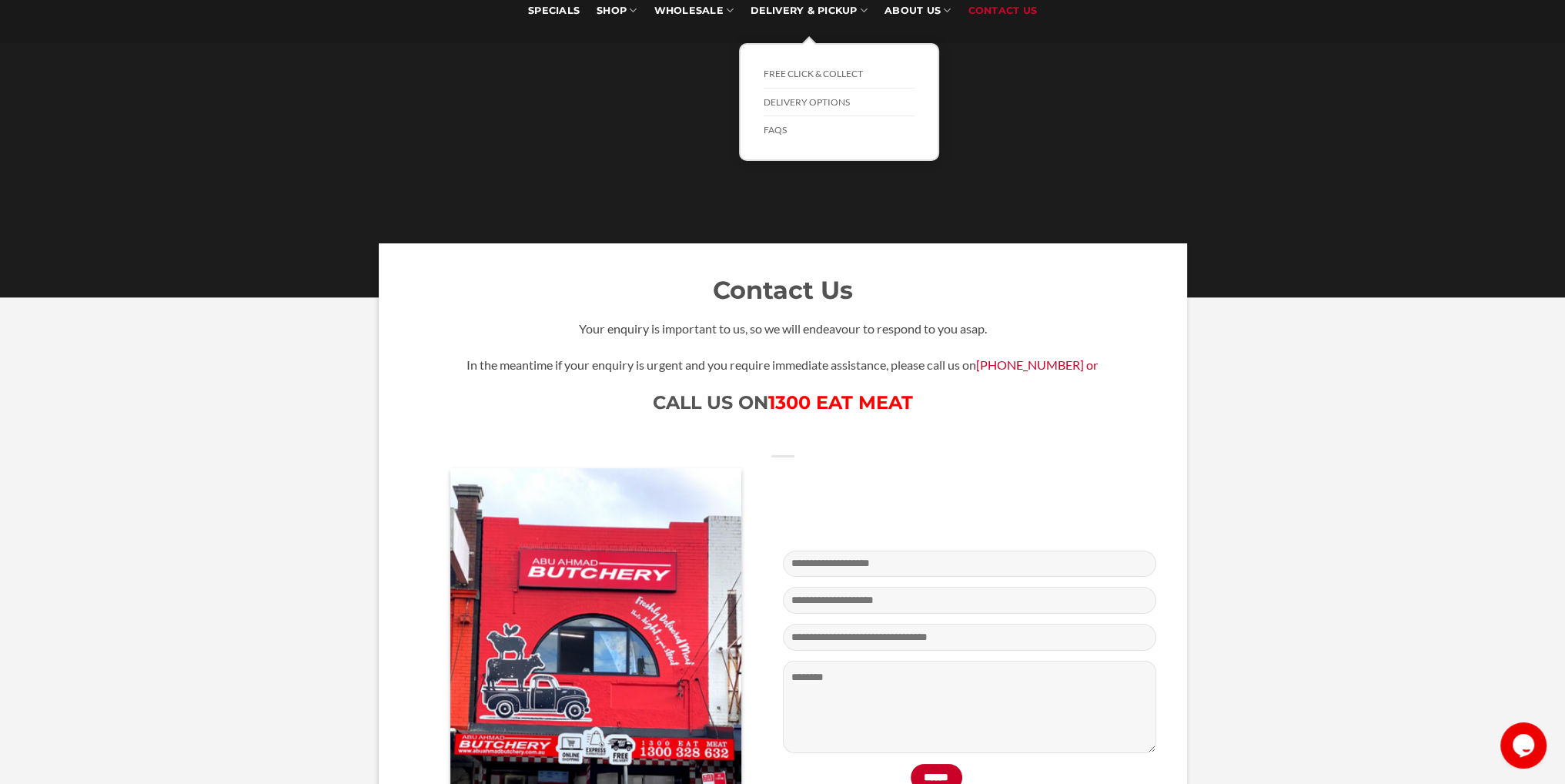
scroll to position [308, 0]
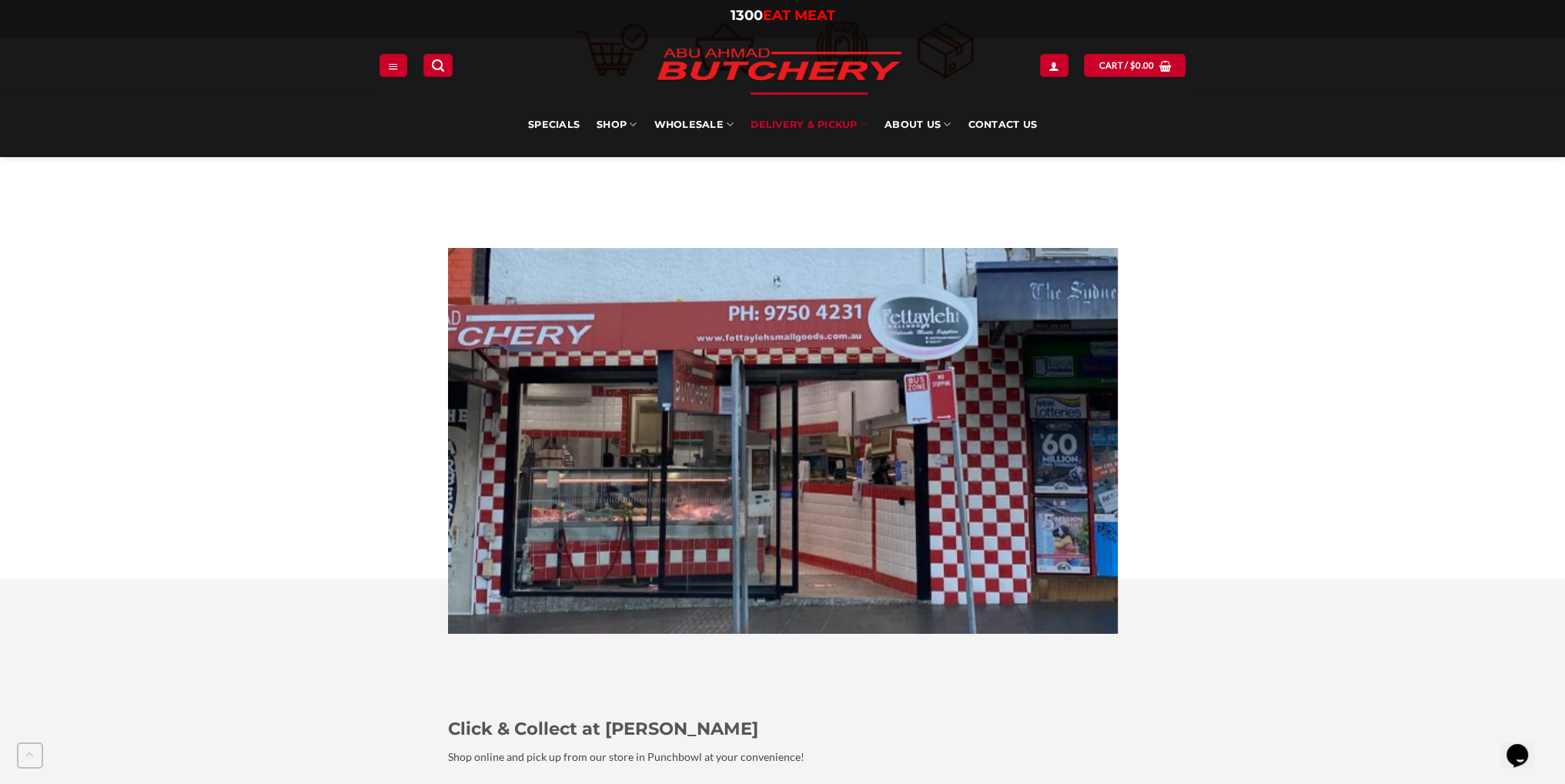
scroll to position [924, 0]
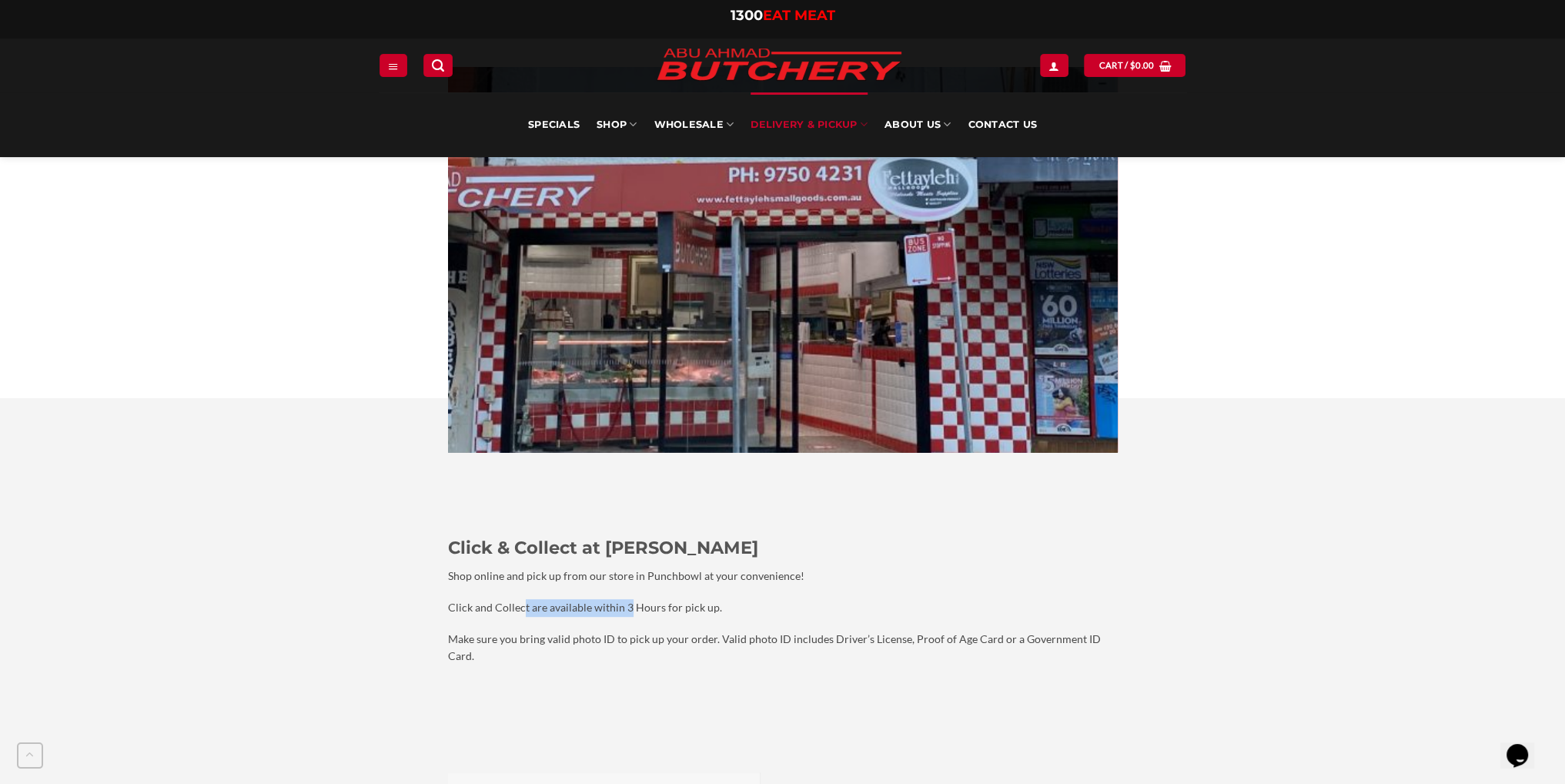
drag, startPoint x: 526, startPoint y: 599, endPoint x: 655, endPoint y: 617, distance: 130.2
click at [631, 616] on p "Click and Collect are available within 3 Hours for pick up." at bounding box center [783, 607] width 670 height 18
click at [658, 617] on div "Click & Collect at Abu Ahmad Butchery Shop online and pick up from our store in…" at bounding box center [783, 604] width 670 height 290
click at [702, 652] on div "Click & Collect at Abu Ahmad Butchery Shop online and pick up from our store in…" at bounding box center [783, 604] width 670 height 290
drag, startPoint x: 726, startPoint y: 632, endPoint x: 1022, endPoint y: 638, distance: 296.1
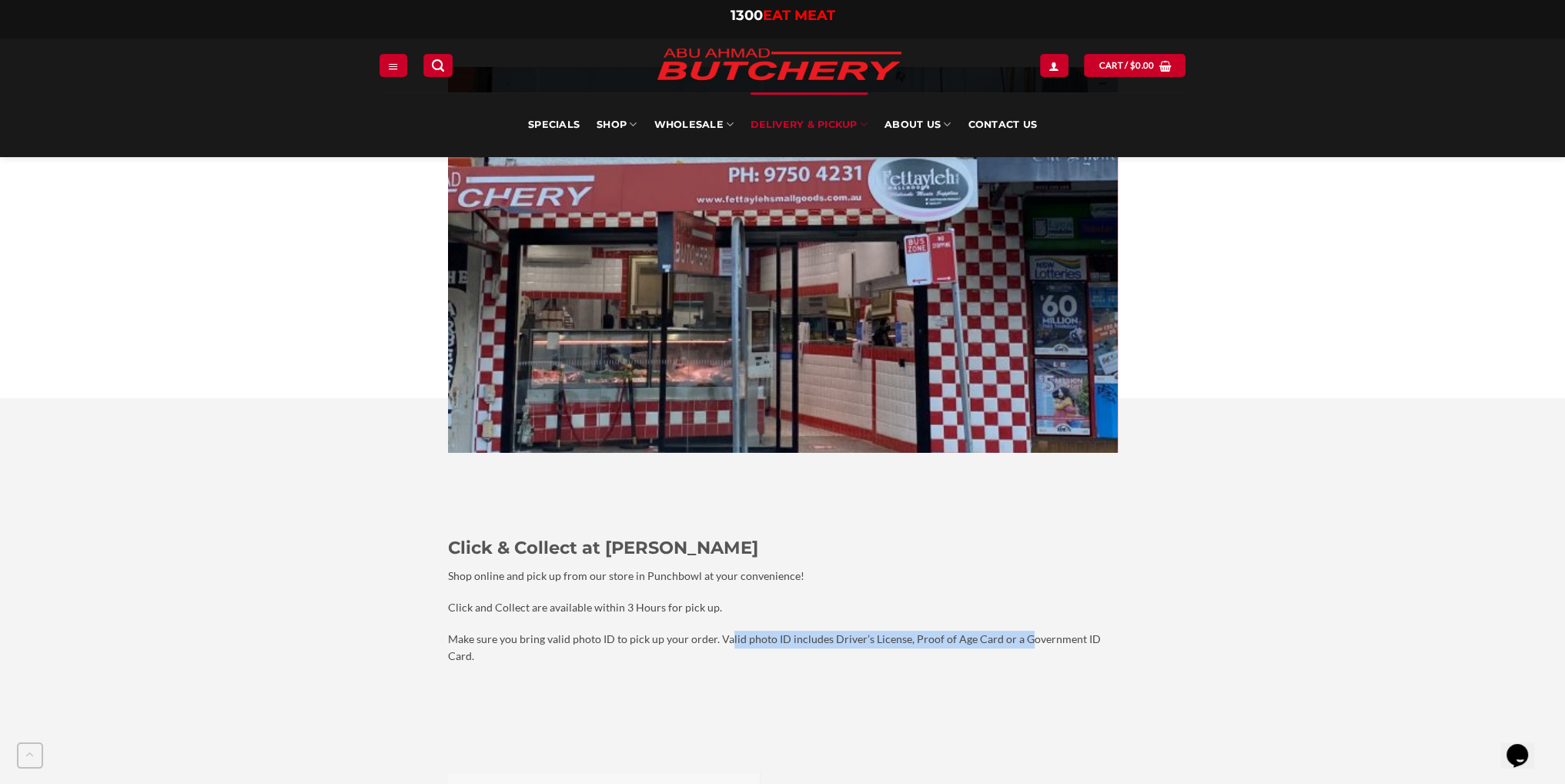
click at [1020, 638] on p "Make sure you bring valid photo ID to pick up your order. Valid photo ID includ…" at bounding box center [783, 648] width 670 height 34
click at [1026, 635] on p "Make sure you bring valid photo ID to pick up your order. Valid photo ID includ…" at bounding box center [783, 648] width 670 height 34
click at [992, 125] on link "Contact Us" at bounding box center [1002, 125] width 69 height 65
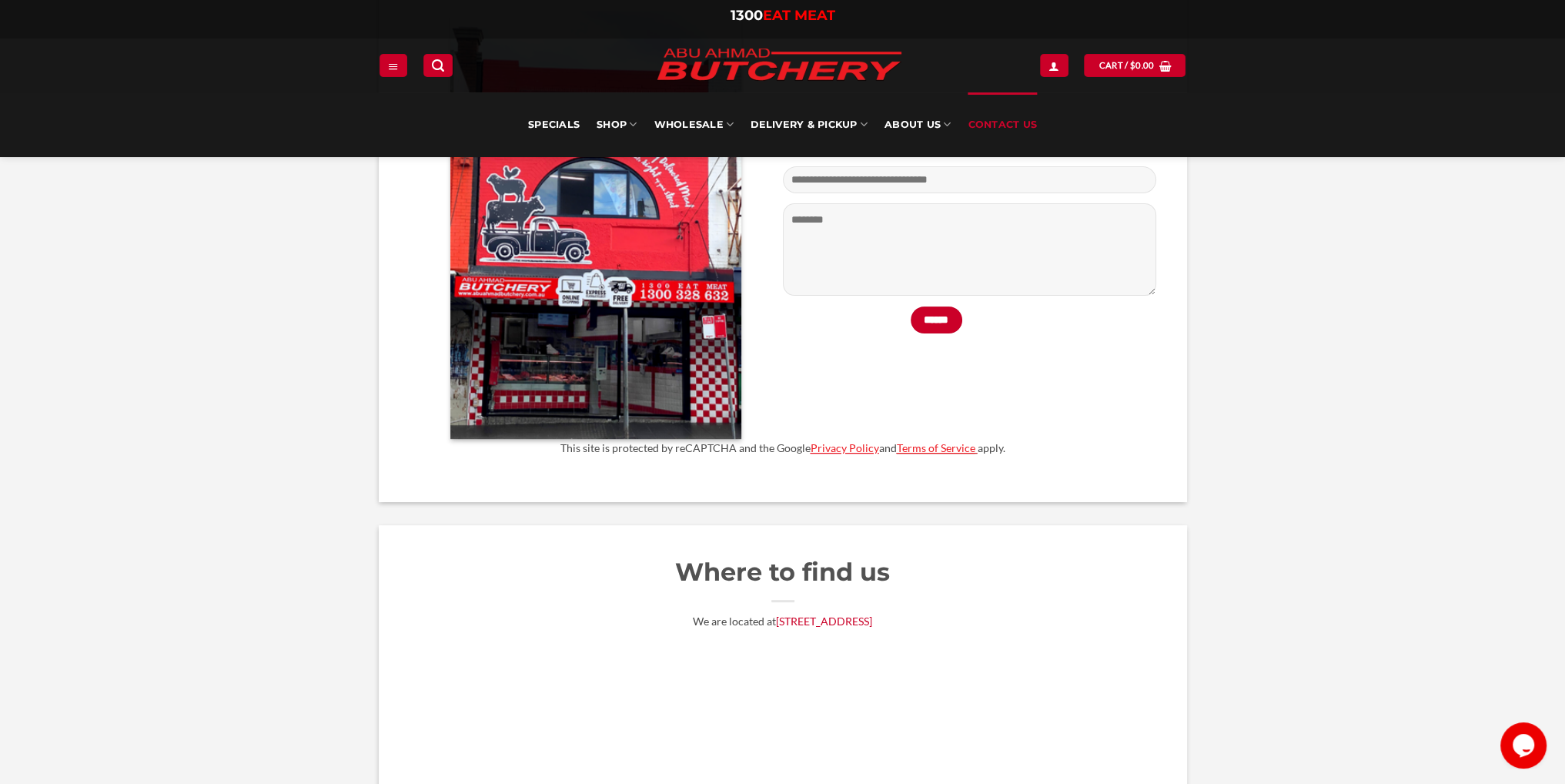
scroll to position [539, 0]
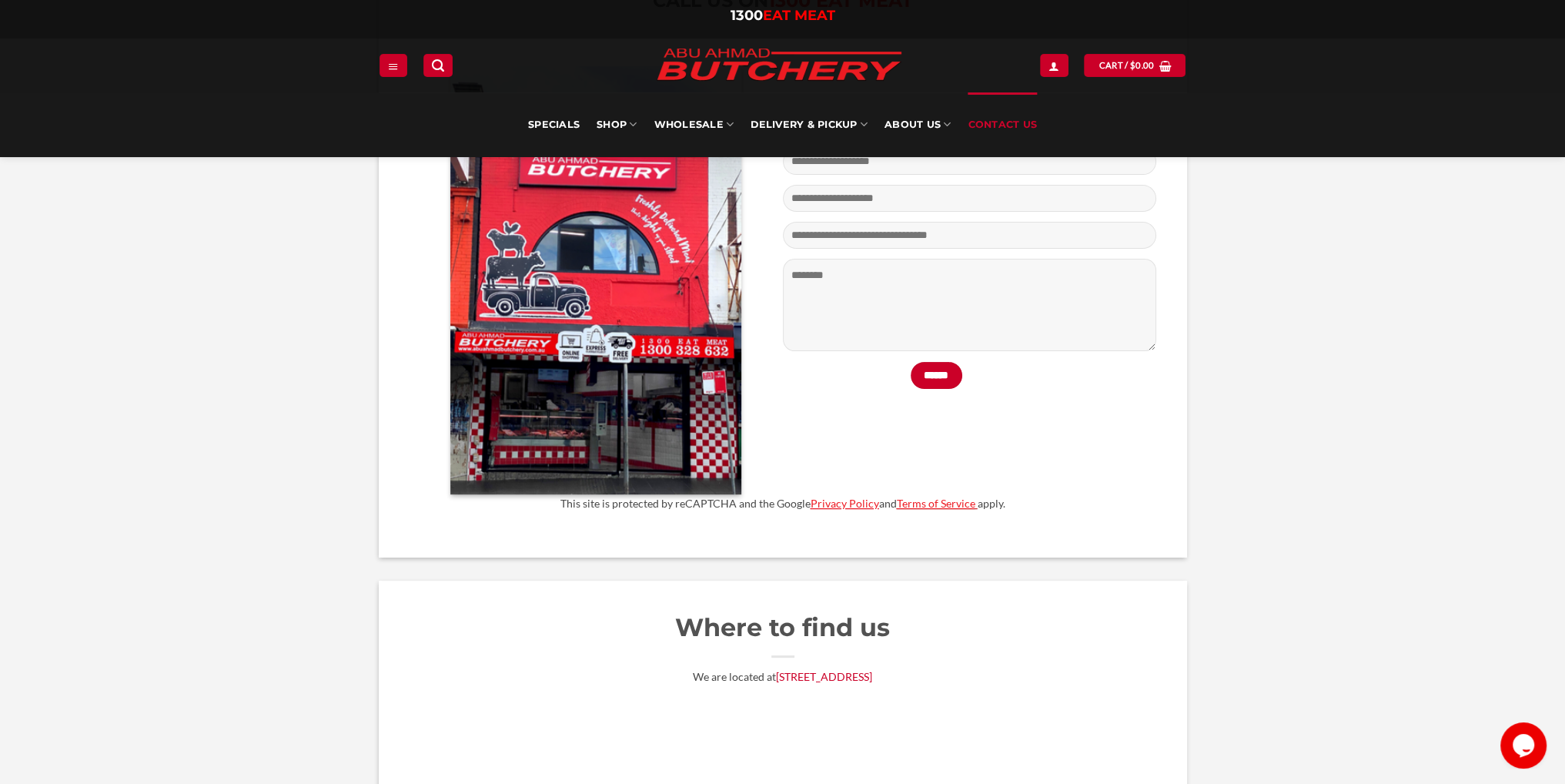
click at [1092, 404] on div "******" at bounding box center [970, 281] width 374 height 265
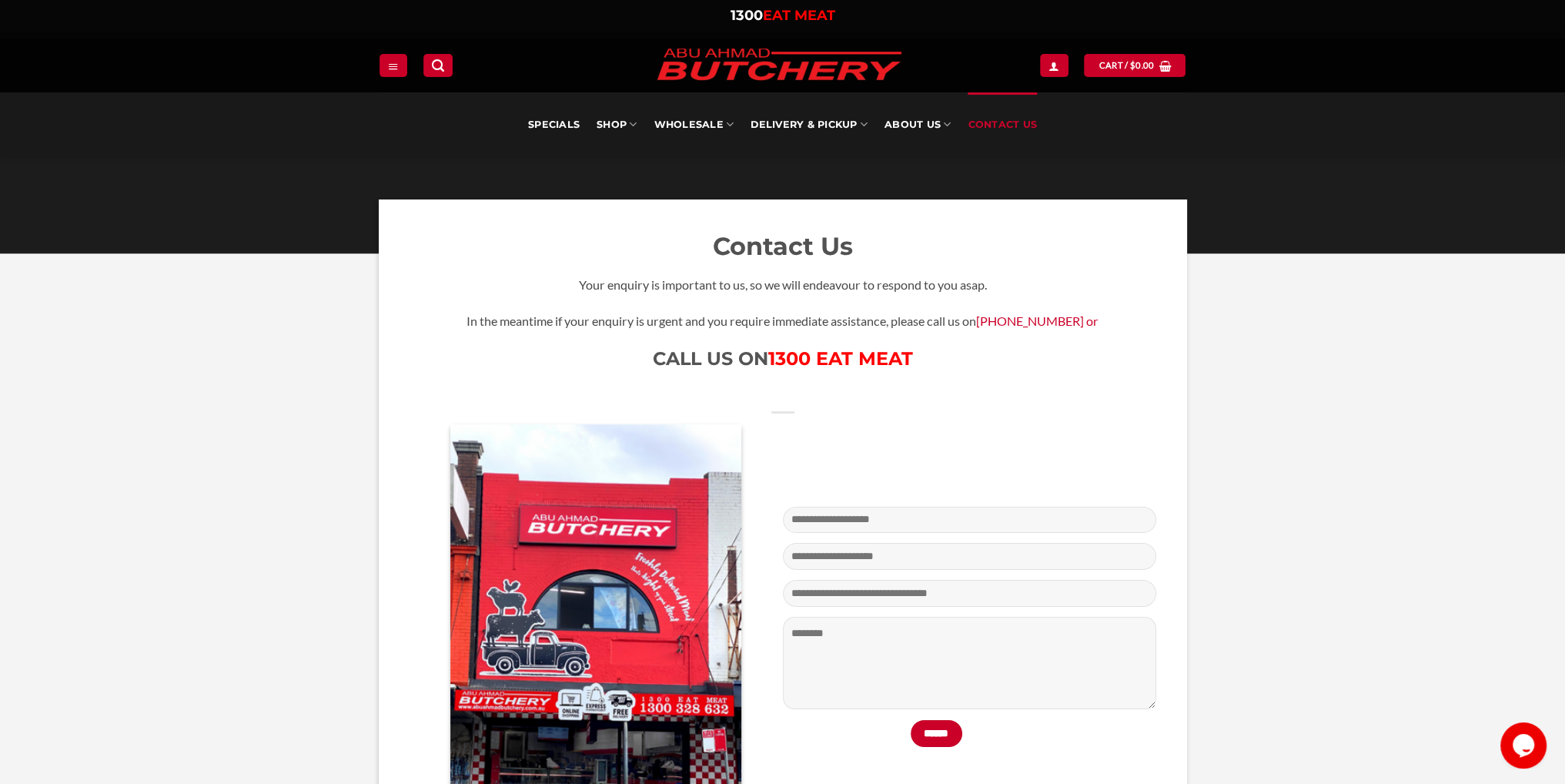
scroll to position [308, 0]
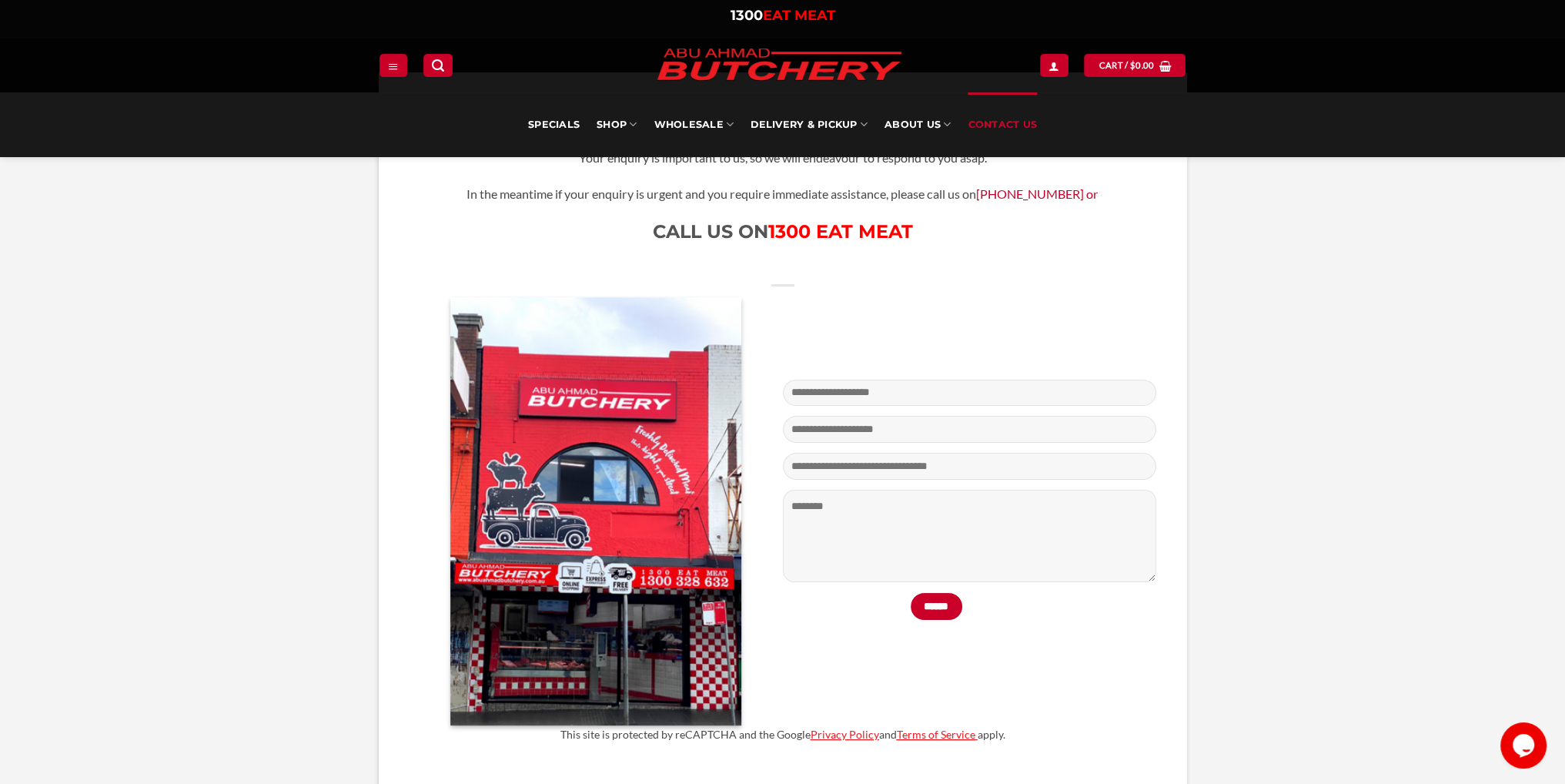
click at [870, 372] on div "******" at bounding box center [782, 512] width 747 height 428
click at [877, 391] on input "Contact form" at bounding box center [970, 393] width 374 height 26
type input "**********"
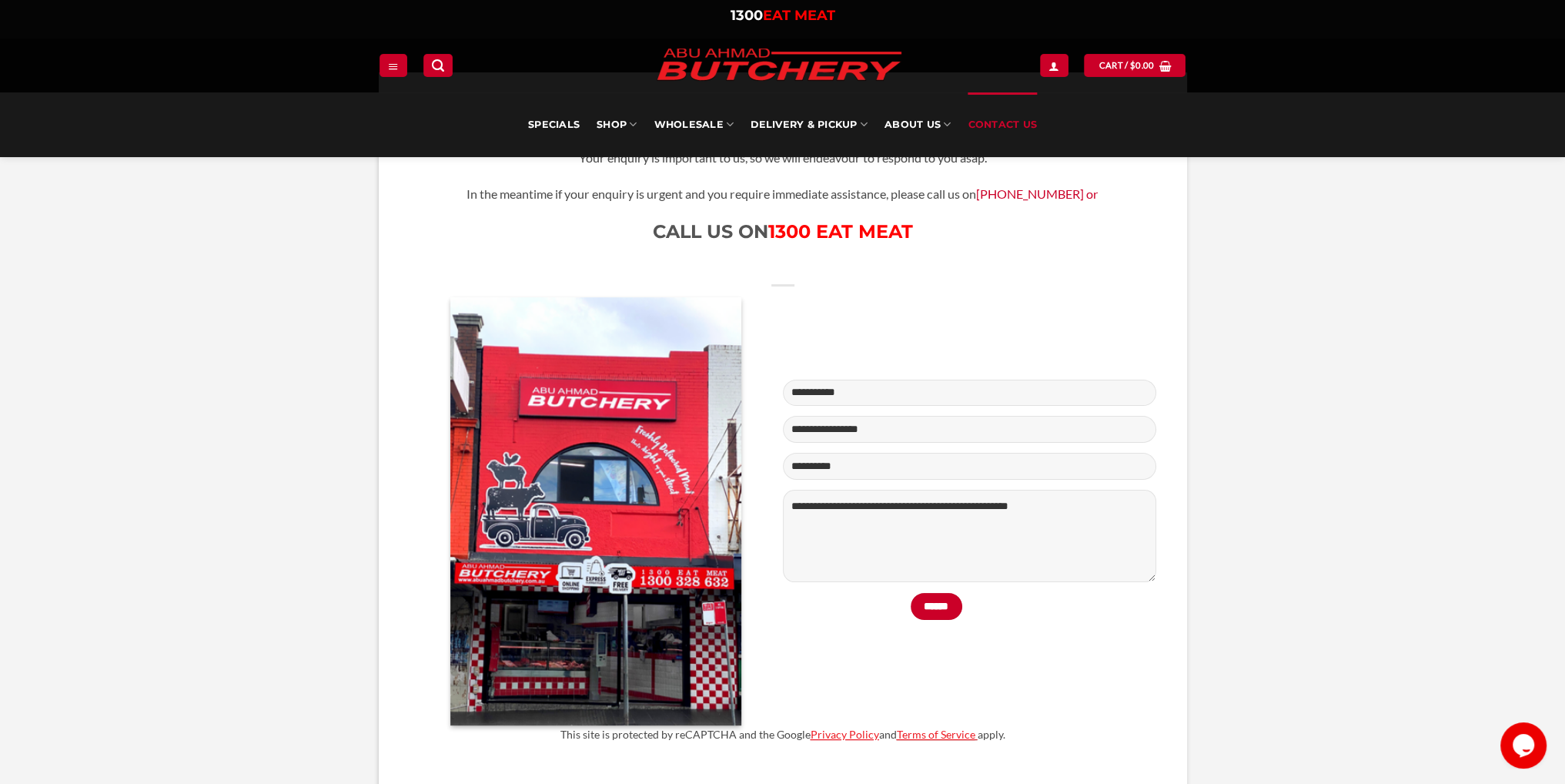
click at [982, 506] on textarea "**********" at bounding box center [970, 536] width 374 height 93
click at [979, 506] on textarea "**********" at bounding box center [970, 536] width 374 height 93
click at [947, 522] on textarea "**********" at bounding box center [970, 536] width 374 height 93
click at [1038, 524] on textarea "**********" at bounding box center [970, 536] width 374 height 93
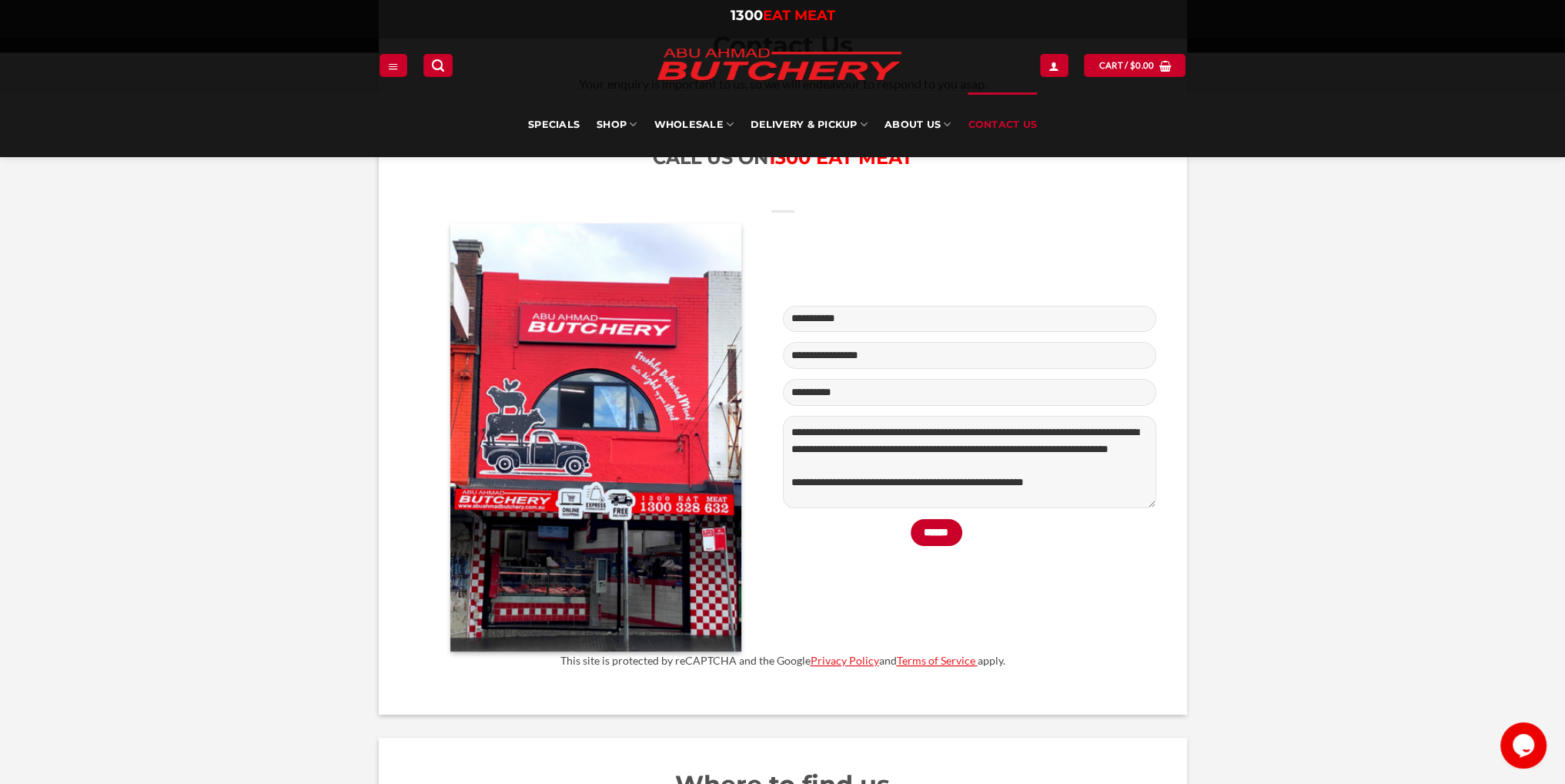
scroll to position [539, 0]
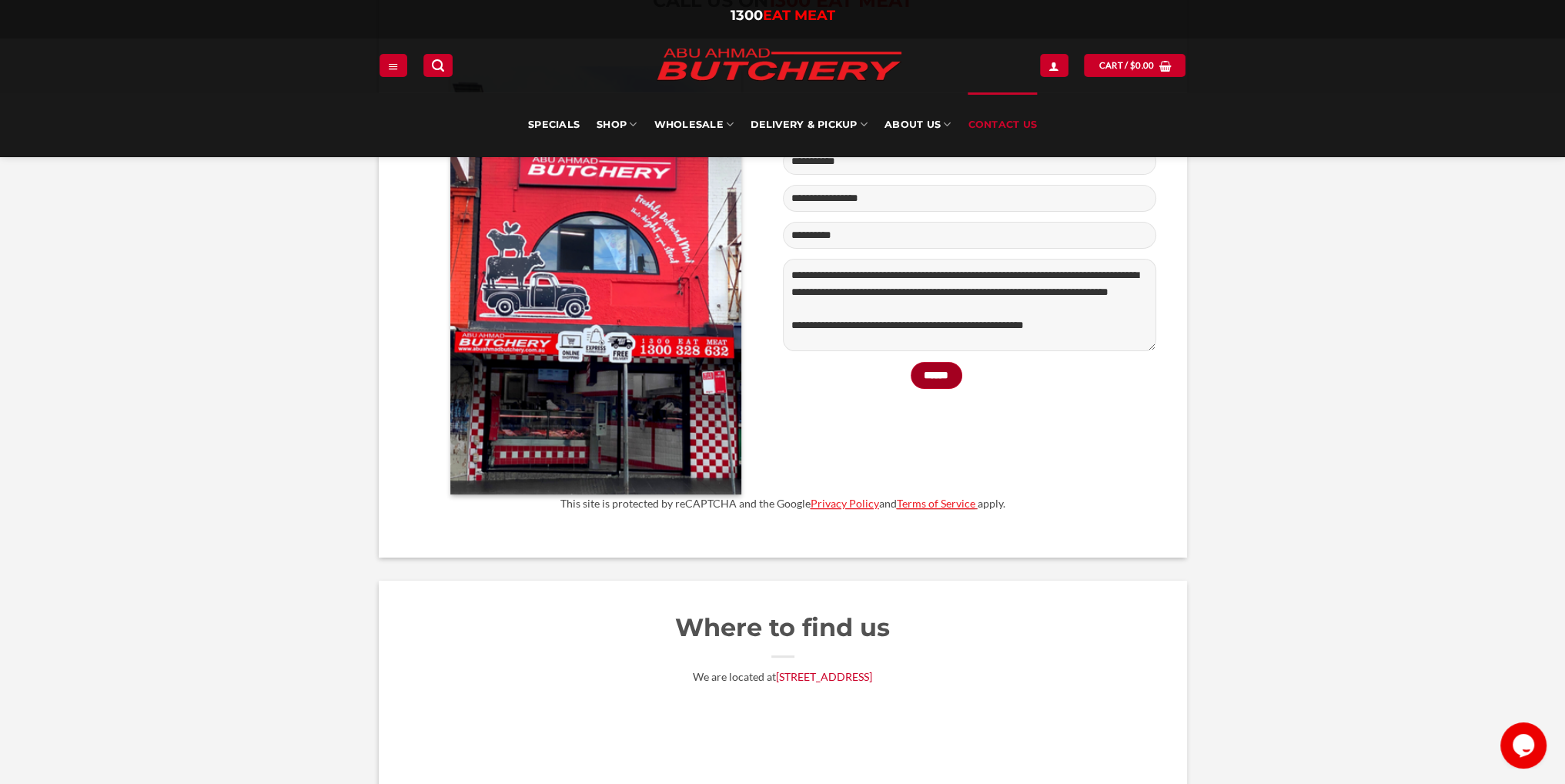
type textarea "**********"
click at [939, 377] on input "******" at bounding box center [937, 375] width 51 height 27
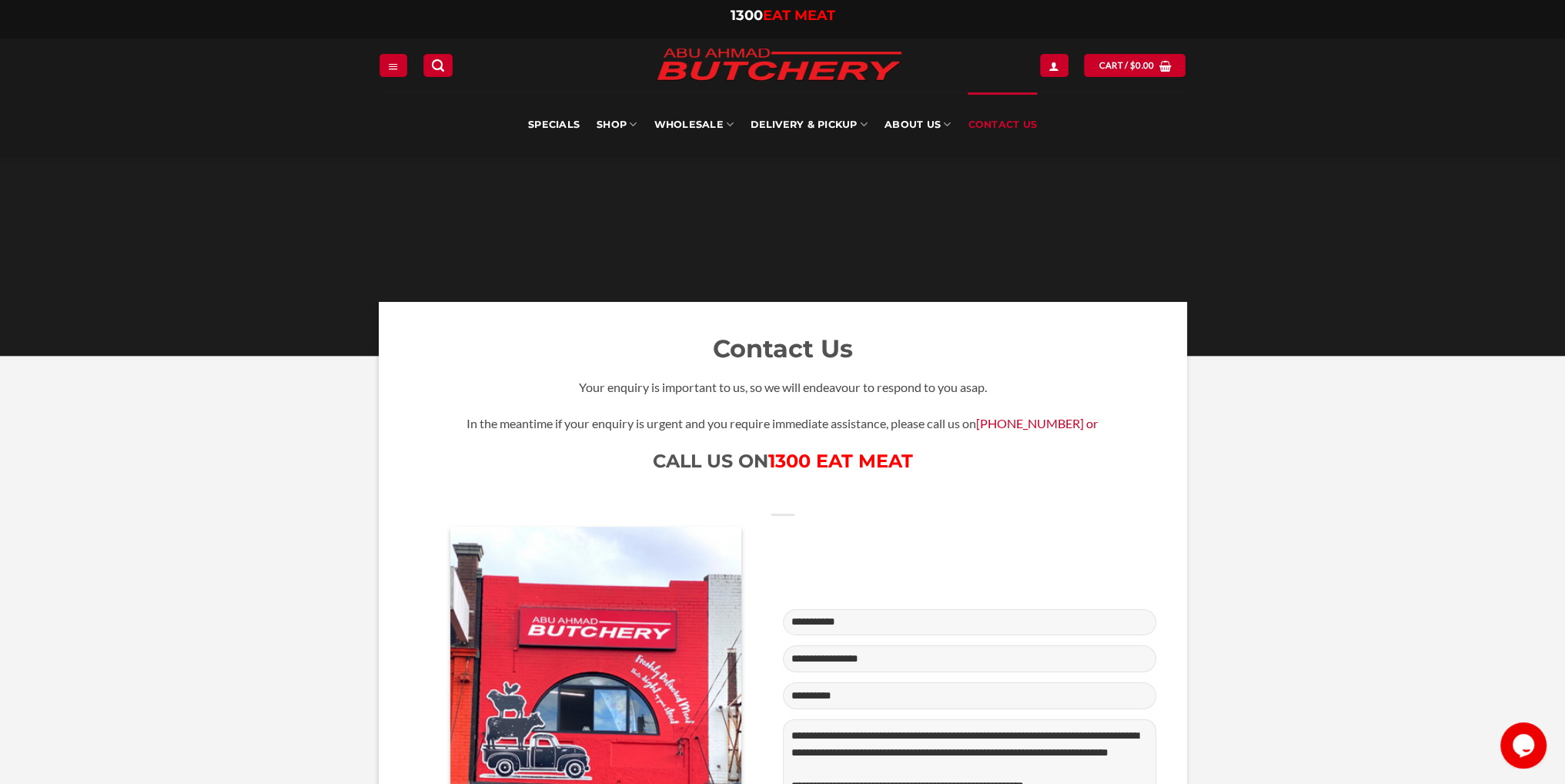
scroll to position [77, 0]
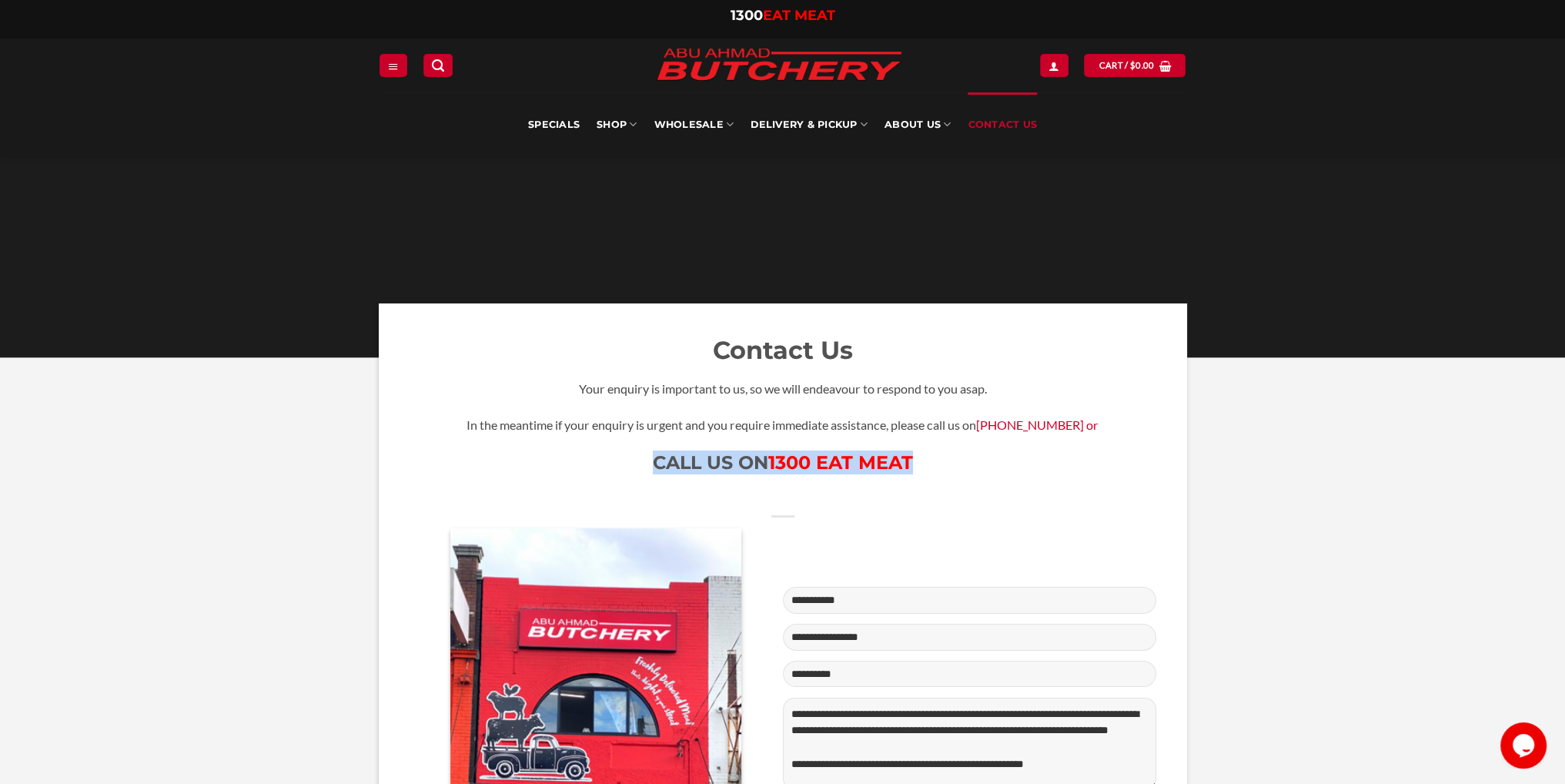
drag, startPoint x: 1411, startPoint y: 438, endPoint x: 1430, endPoint y: 424, distance: 23.6
